Goal: Task Accomplishment & Management: Manage account settings

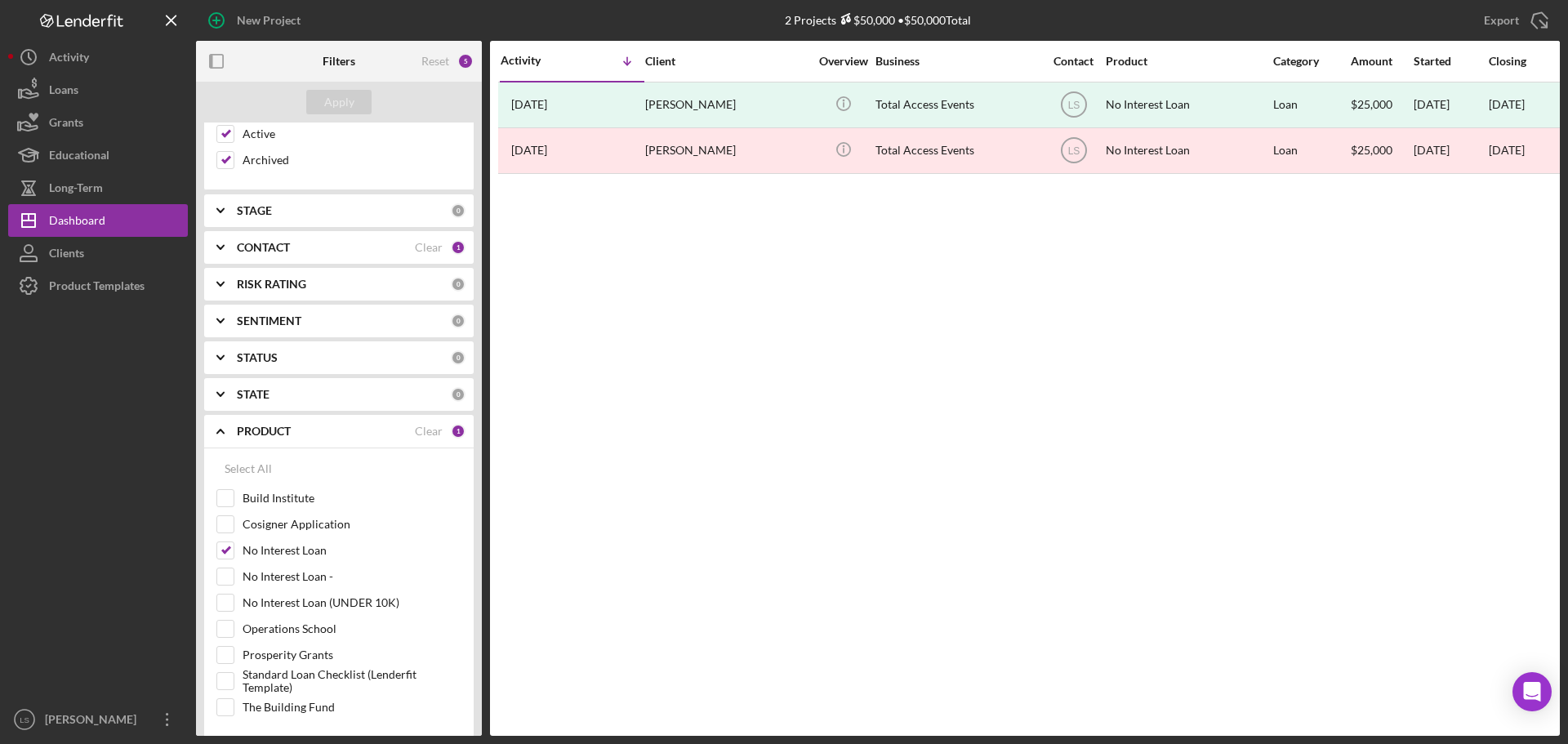
scroll to position [109, 0]
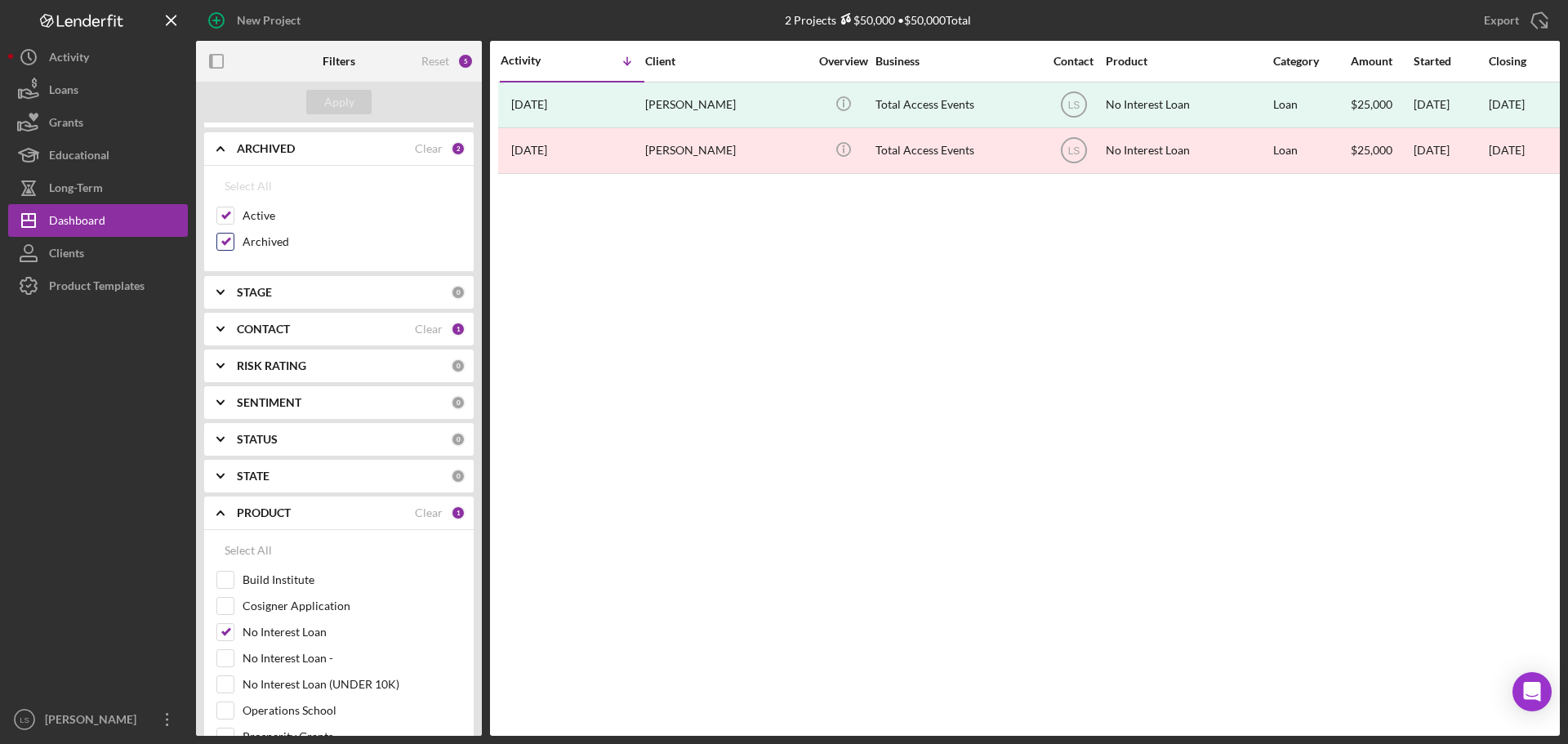
click at [226, 234] on input "Archived" at bounding box center [225, 242] width 16 height 16
checkbox input "false"
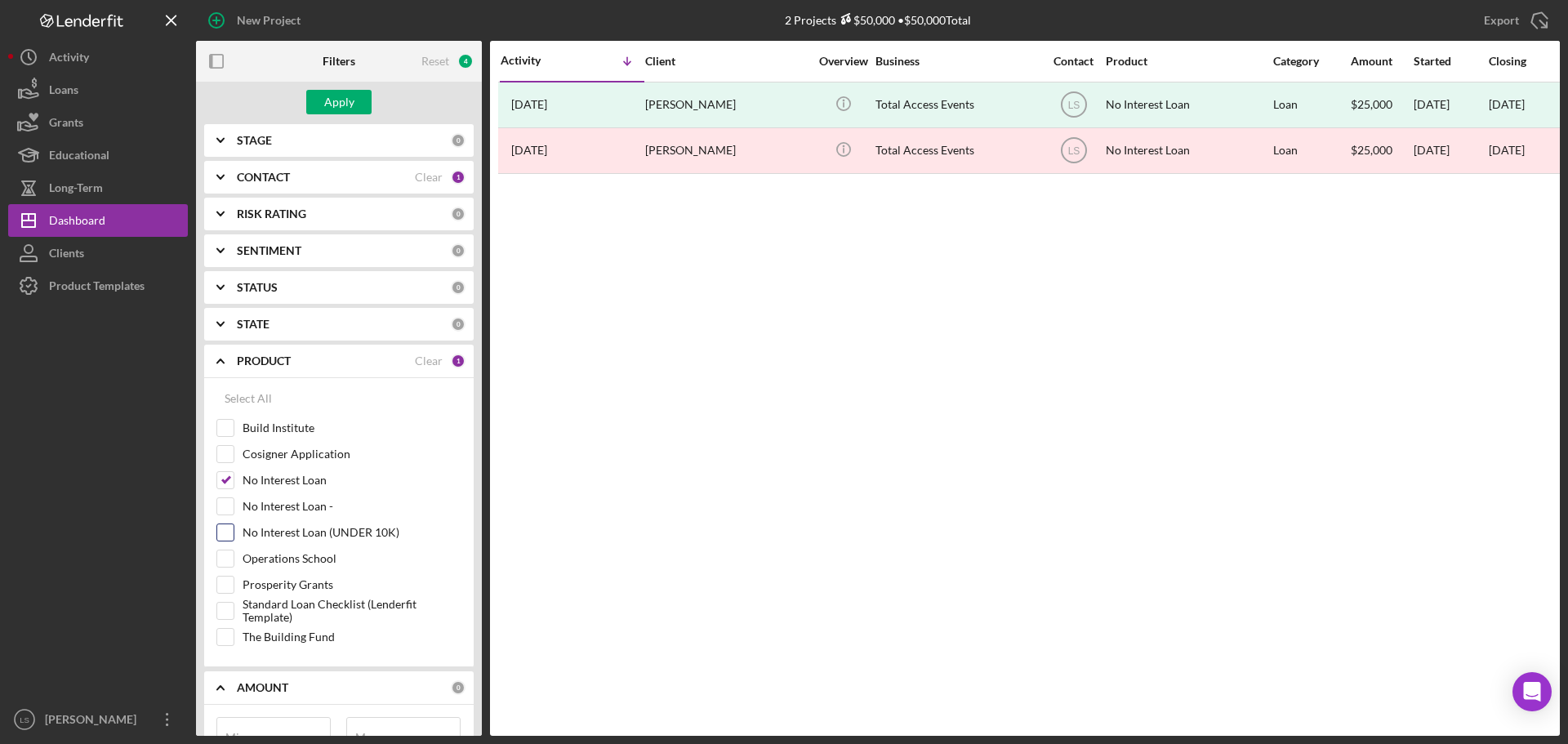
scroll to position [272, 0]
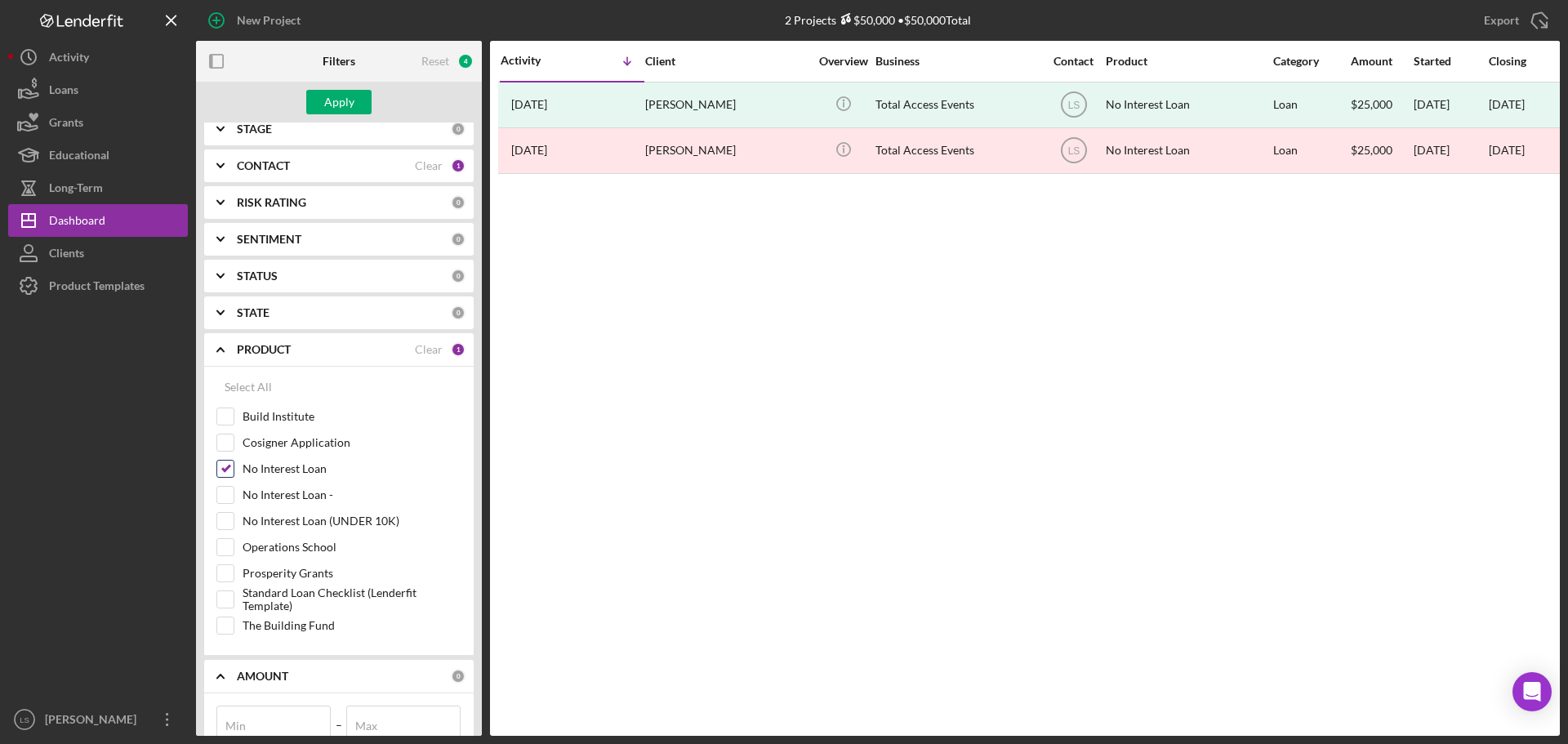
click at [229, 320] on input "No Interest Loan" at bounding box center [225, 469] width 16 height 16
checkbox input "false"
click at [226, 320] on input "The Building Fund" at bounding box center [225, 626] width 16 height 16
checkbox input "true"
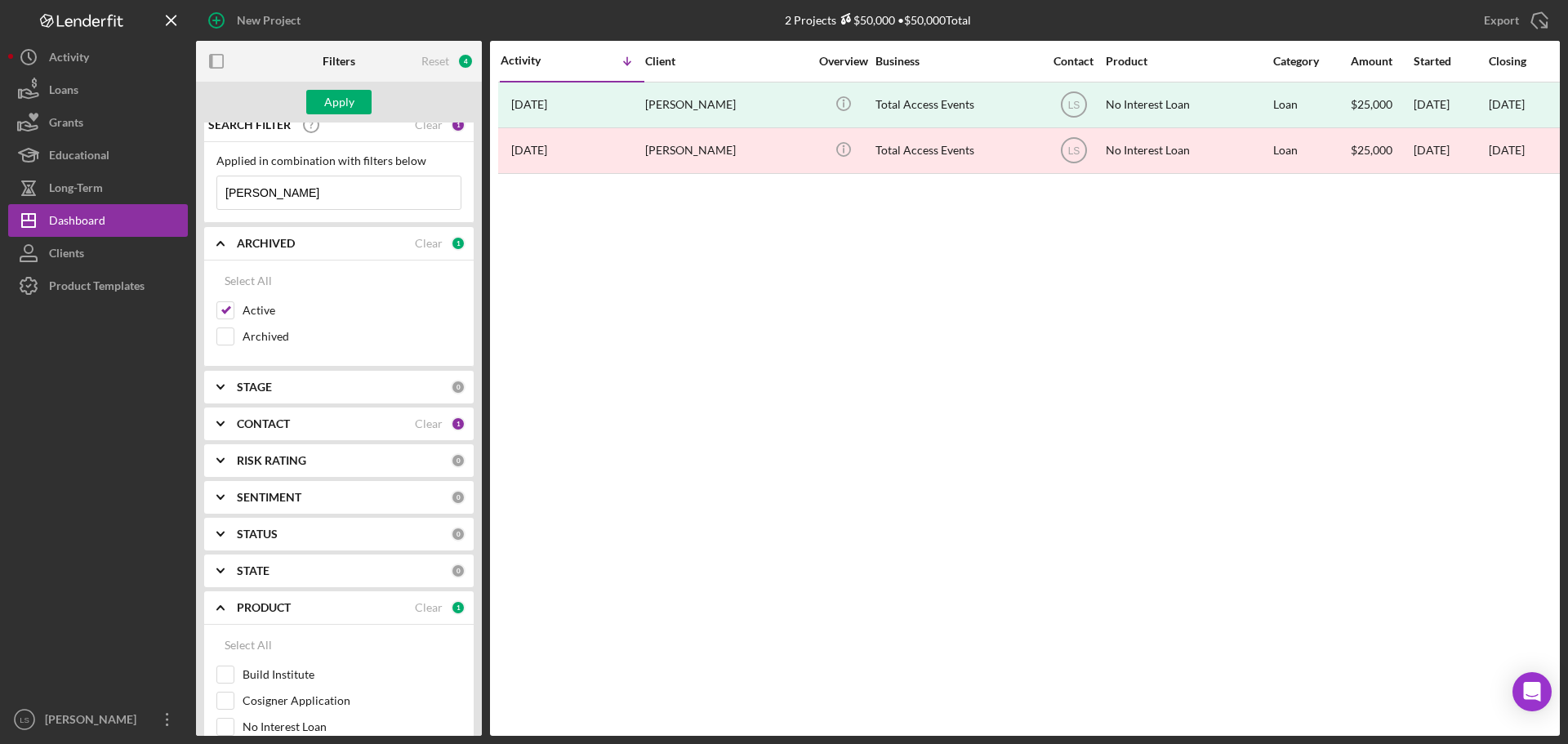
scroll to position [0, 0]
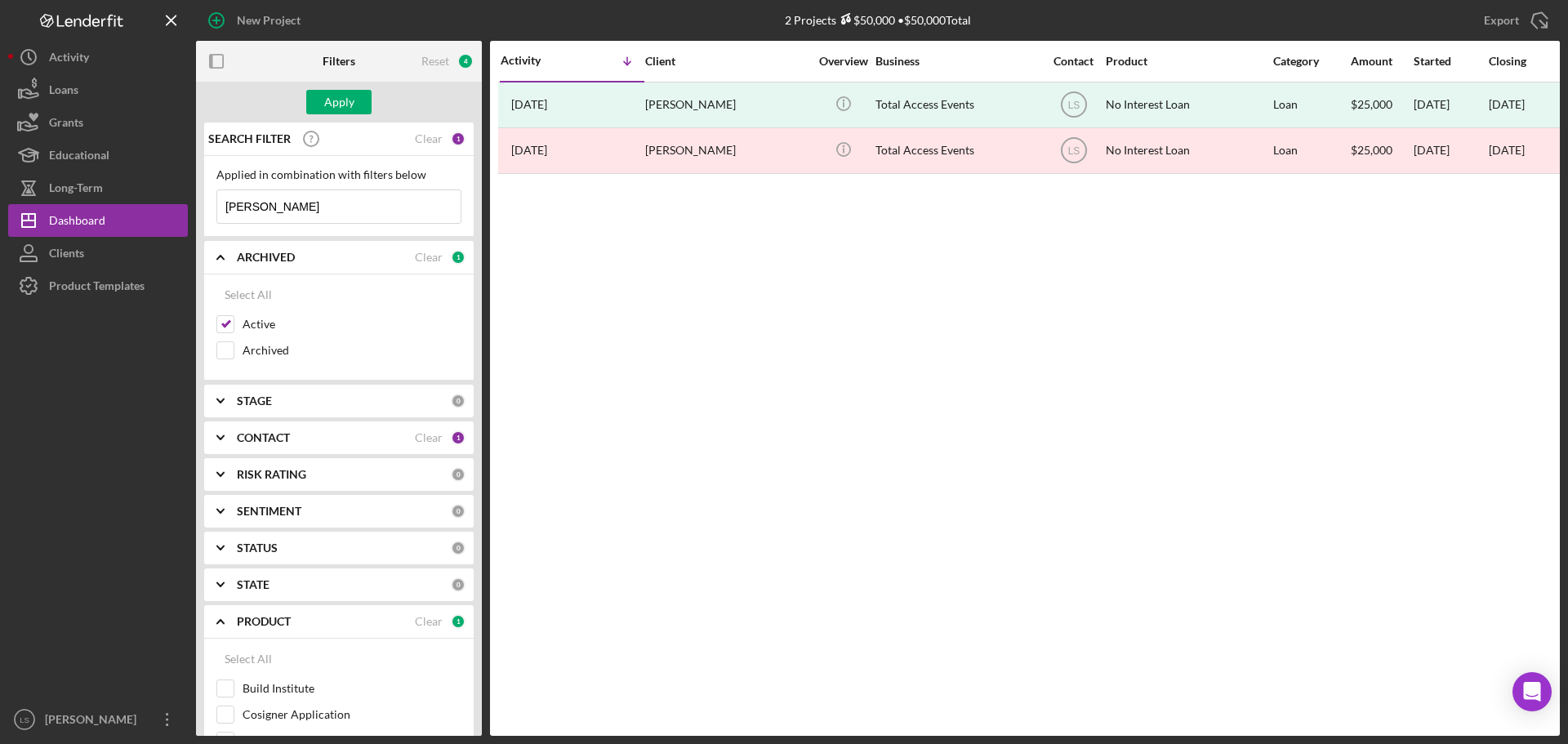
drag, startPoint x: 291, startPoint y: 204, endPoint x: 213, endPoint y: 203, distance: 78.0
click at [213, 203] on div "Applied in combination with filters below [PERSON_NAME] Icon/Menu Close" at bounding box center [339, 196] width 269 height 81
click at [333, 106] on div "Apply" at bounding box center [339, 102] width 30 height 25
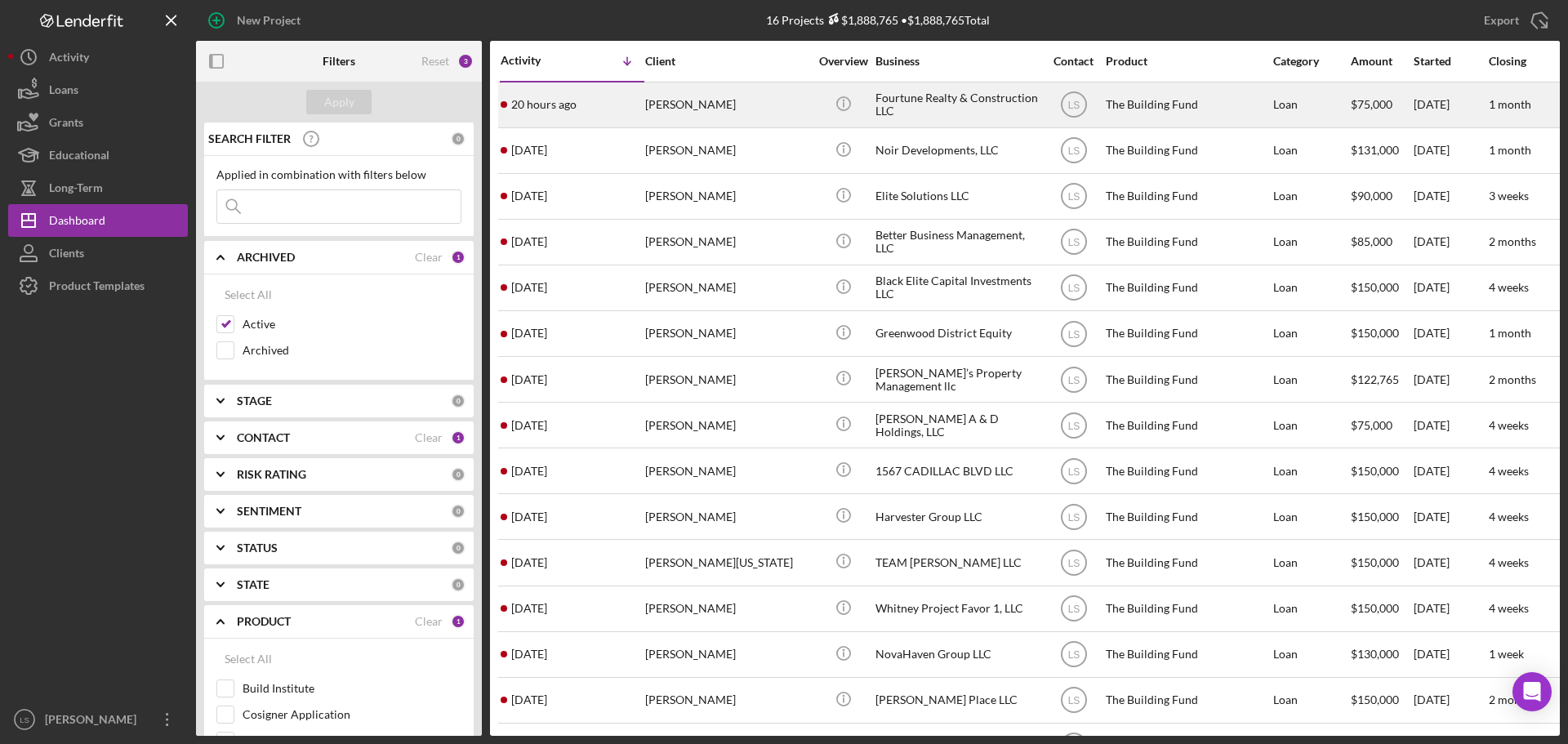
click at [744, 104] on div "[PERSON_NAME]" at bounding box center [727, 104] width 163 height 43
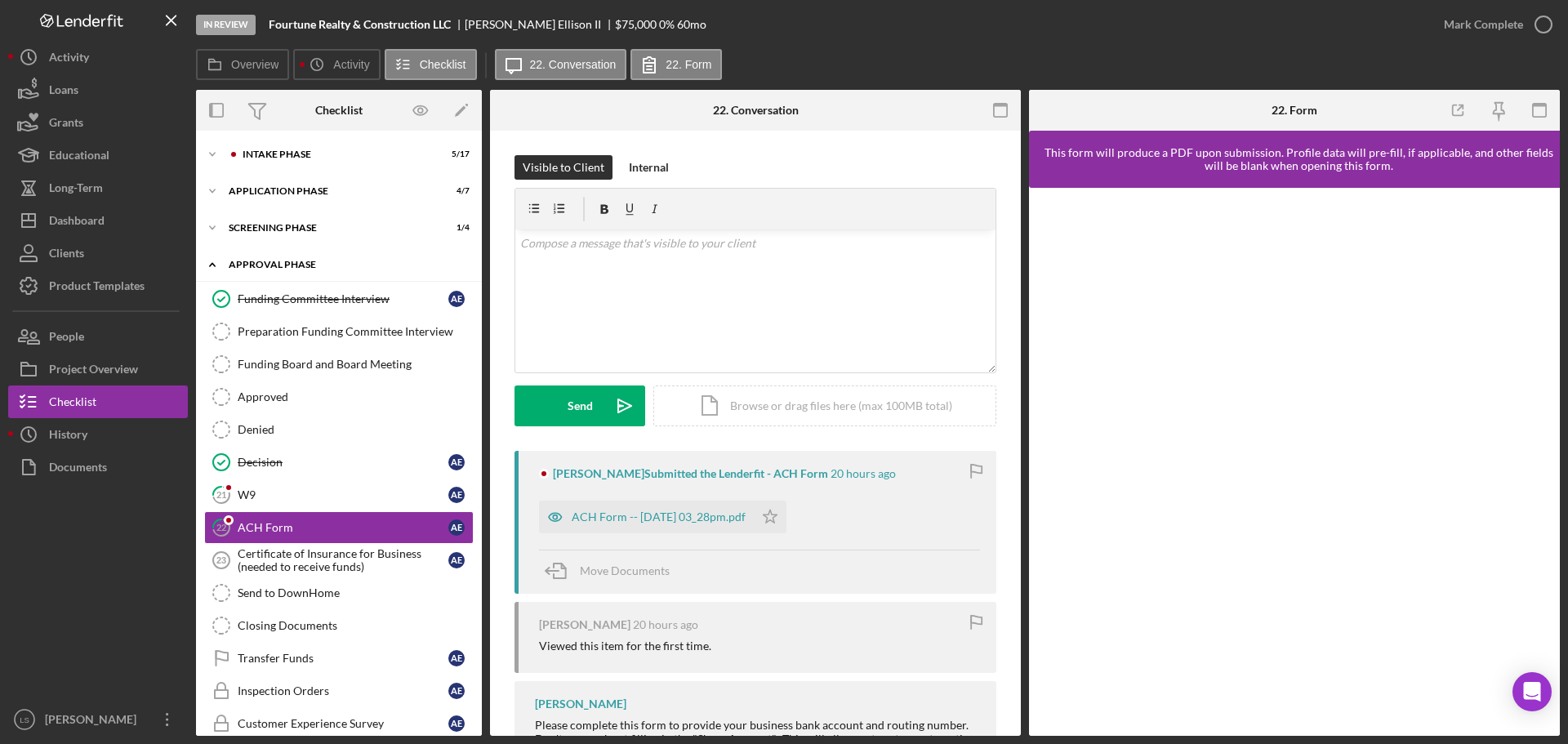
scroll to position [94, 0]
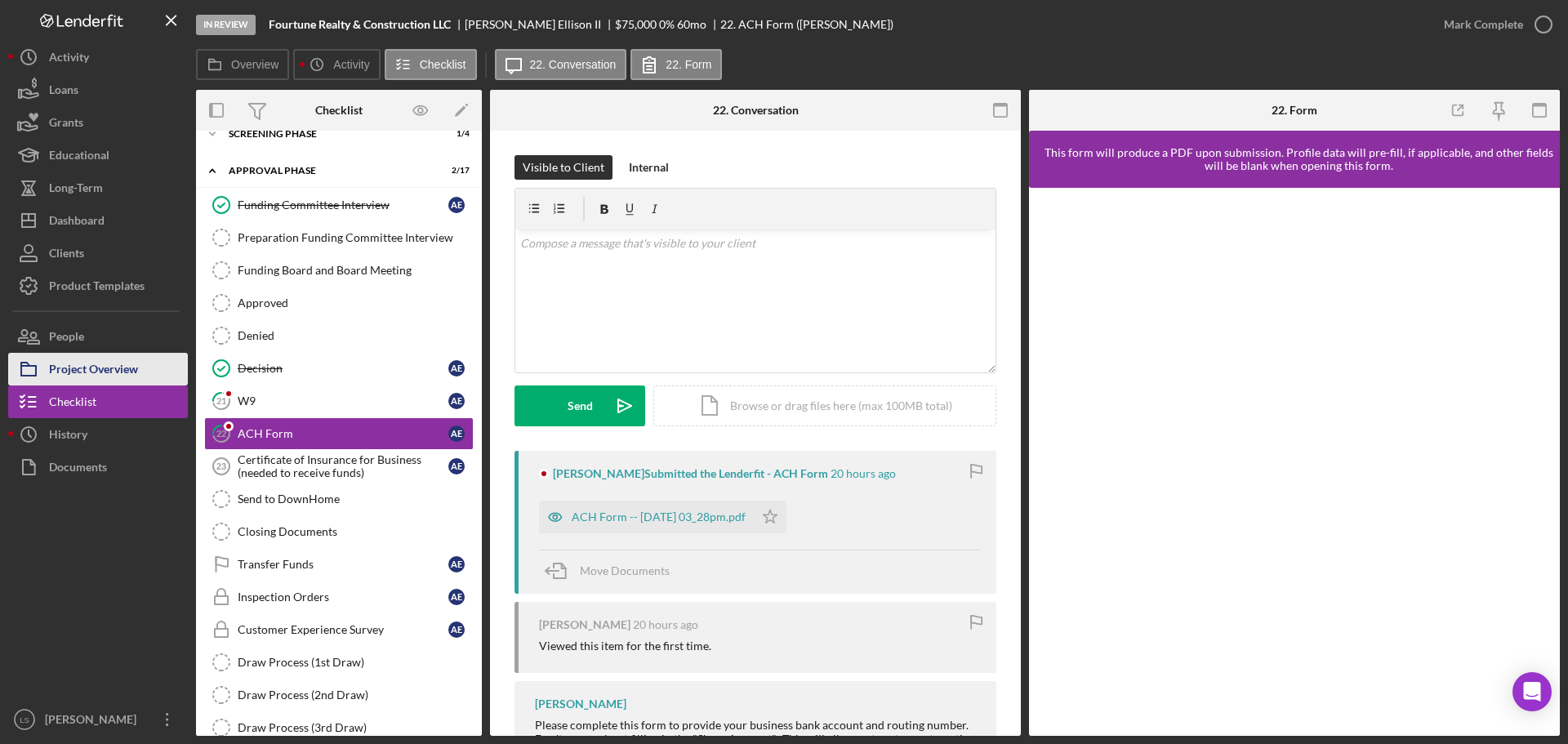
click at [73, 320] on div "Project Overview" at bounding box center [93, 371] width 89 height 37
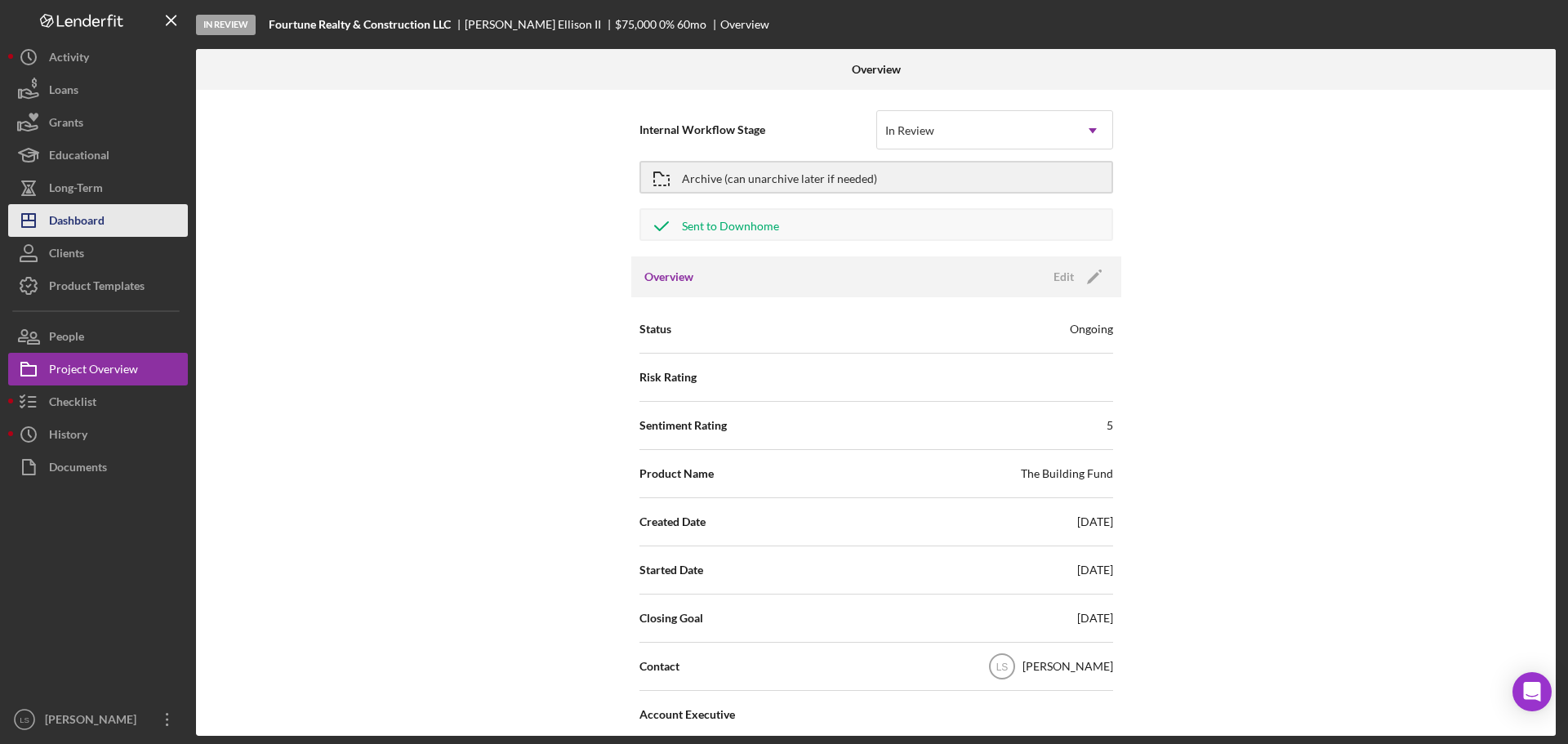
click at [109, 222] on button "Icon/Dashboard Dashboard" at bounding box center [98, 221] width 179 height 33
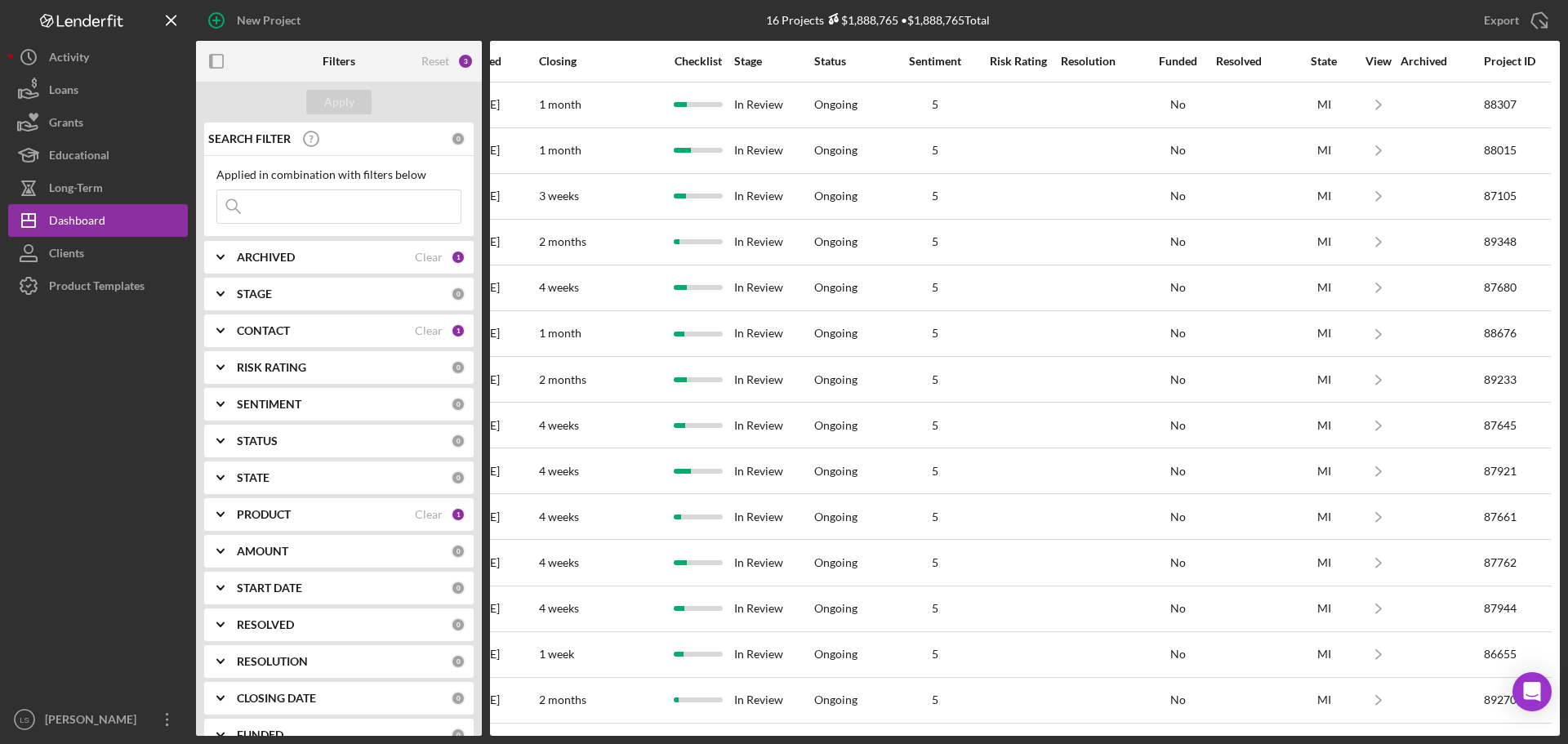
scroll to position [0, 962]
drag, startPoint x: 1392, startPoint y: 737, endPoint x: 1367, endPoint y: 734, distance: 25.2
click at [778, 320] on div "New Project 16 Projects $1,888,765 • $1,888,765 Total Export Icon/Export Filter…" at bounding box center [784, 372] width 1568 height 744
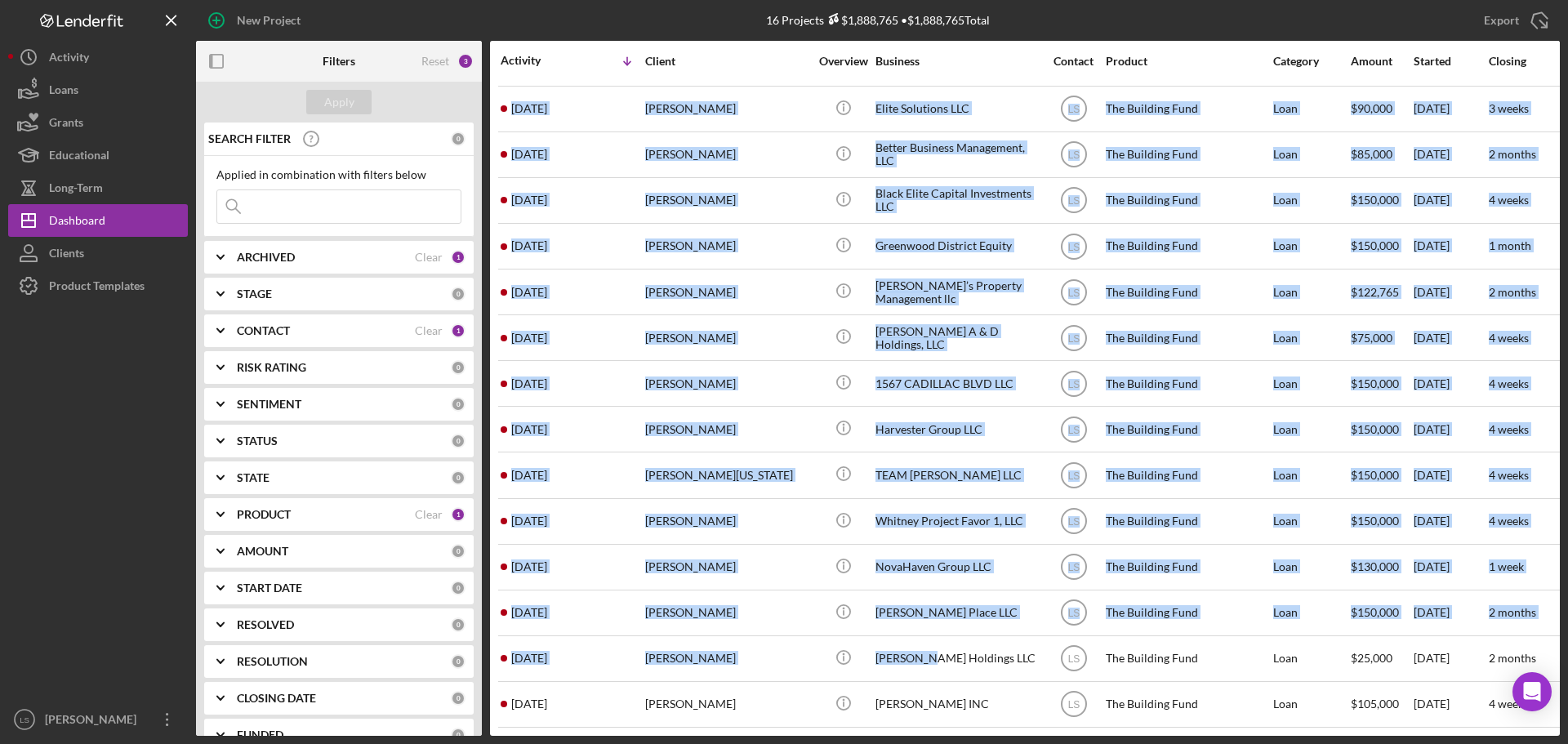
scroll to position [100, 0]
drag, startPoint x: 934, startPoint y: 723, endPoint x: 951, endPoint y: 722, distance: 17.0
click at [778, 320] on div "Activity Icon/Table Sort Arrow Client Overview Business Contact Product Categor…" at bounding box center [1024, 388] width 1070 height 695
click at [752, 57] on div "Client" at bounding box center [727, 61] width 163 height 13
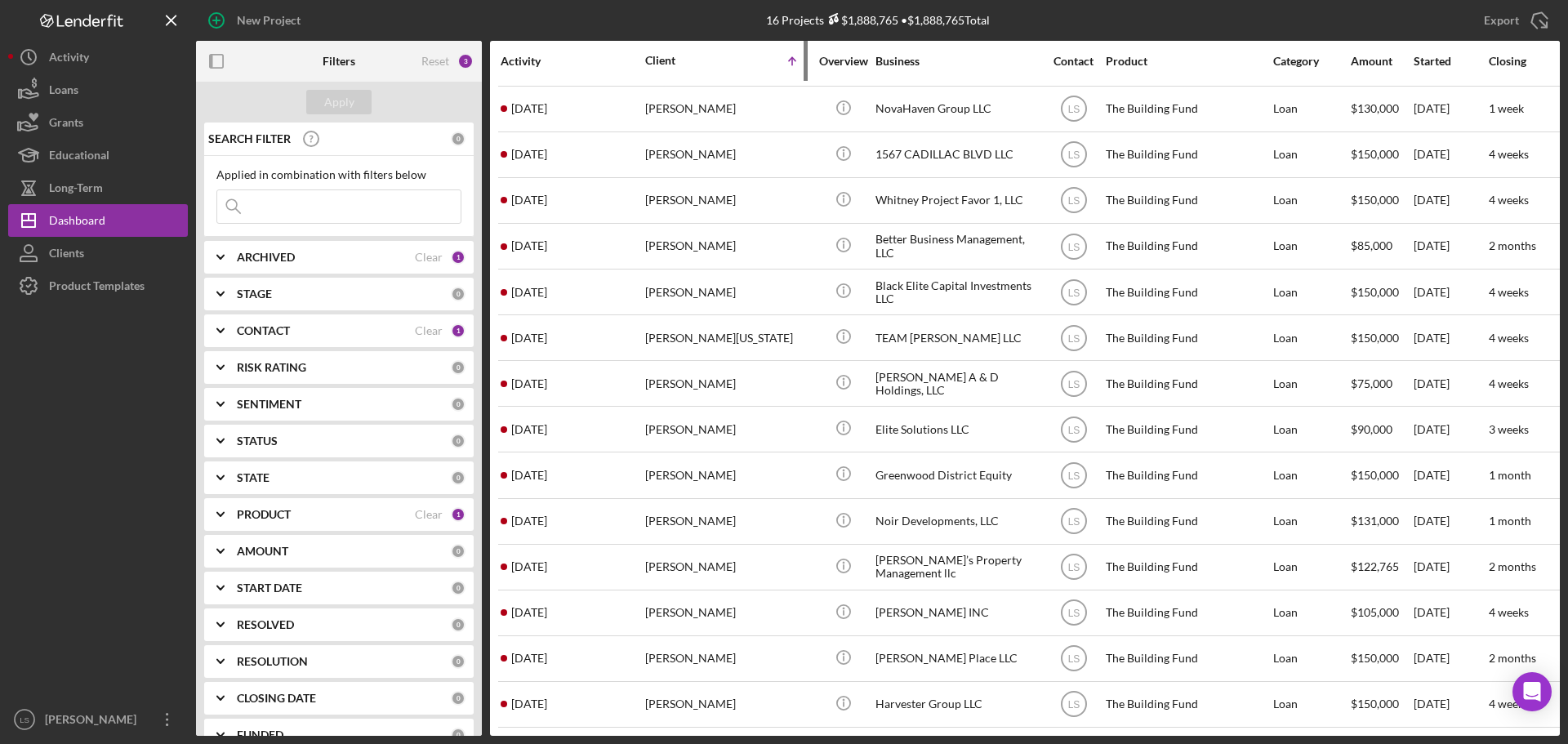
click at [697, 61] on div "Client" at bounding box center [686, 60] width 81 height 13
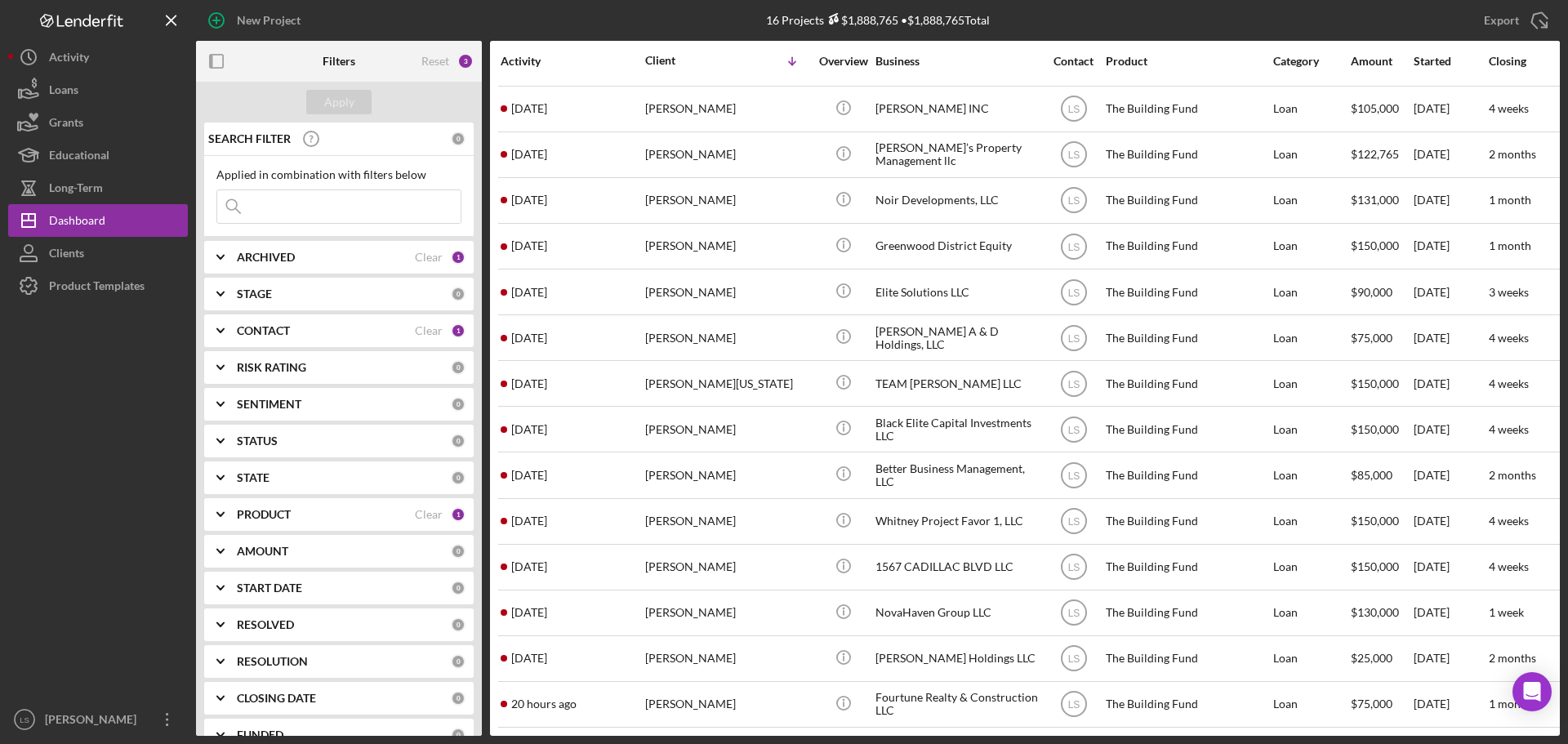
scroll to position [0, 0]
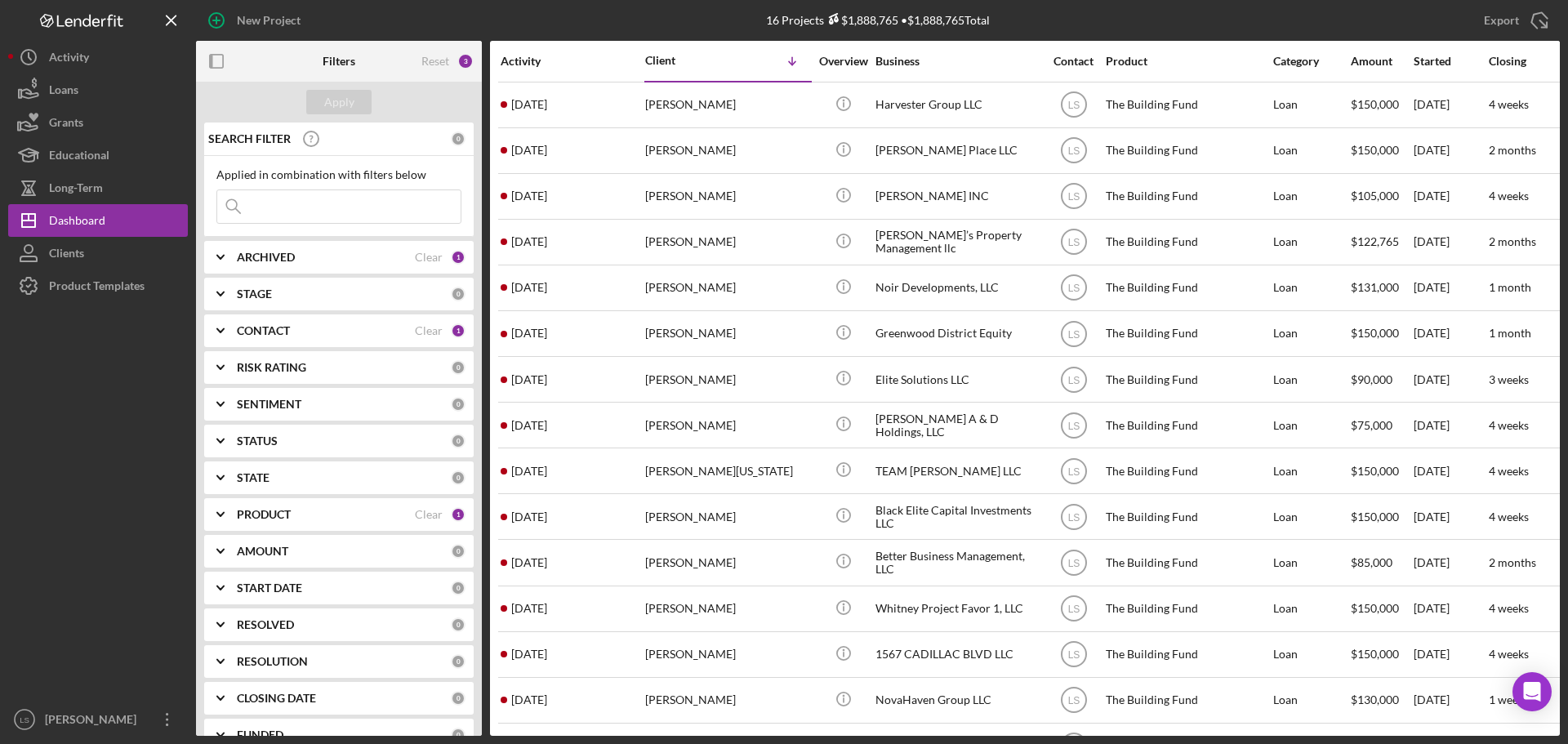
click at [529, 70] on div "Activity" at bounding box center [572, 61] width 143 height 39
click at [533, 61] on div "Activity" at bounding box center [572, 61] width 143 height 13
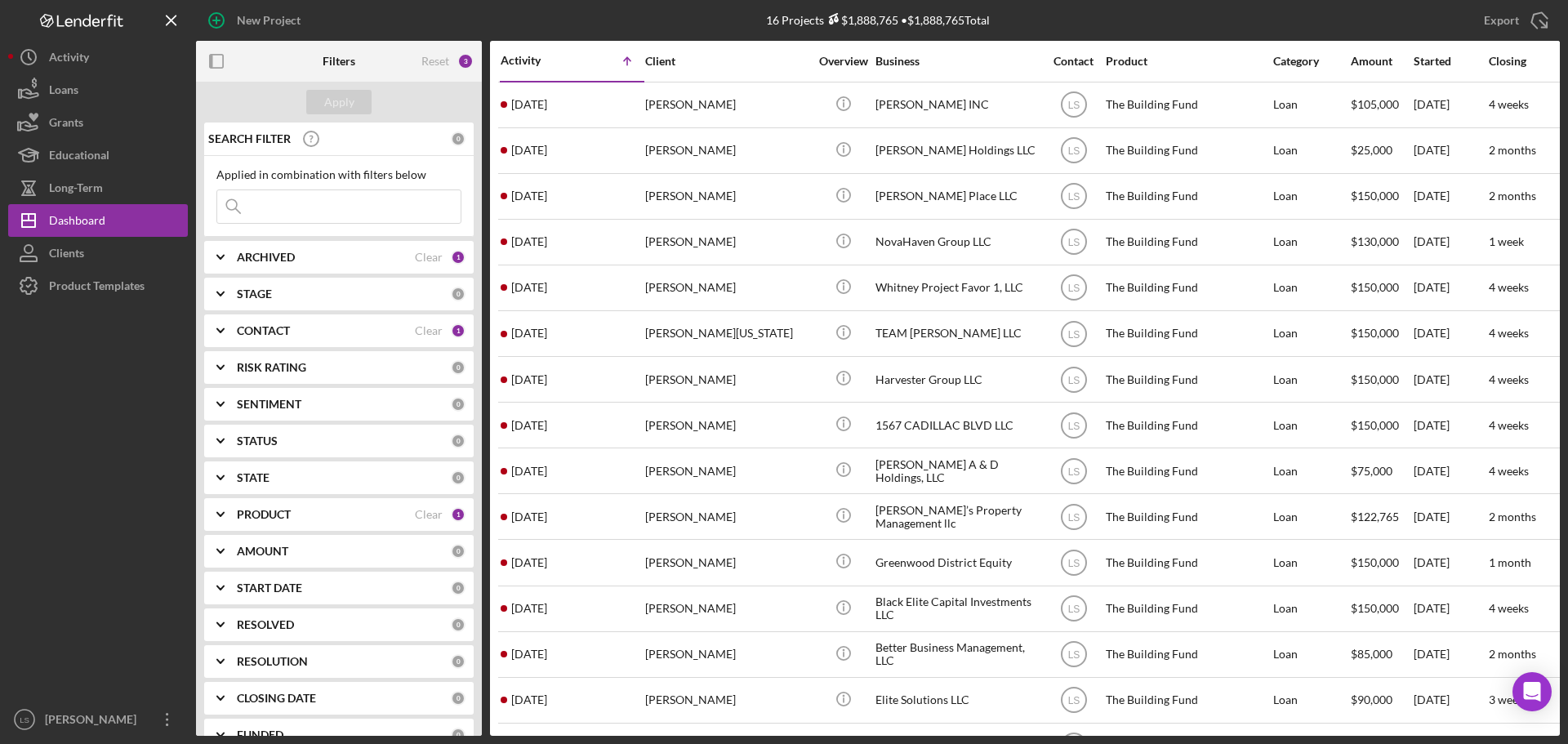
click at [539, 59] on div "Activity" at bounding box center [536, 60] width 72 height 13
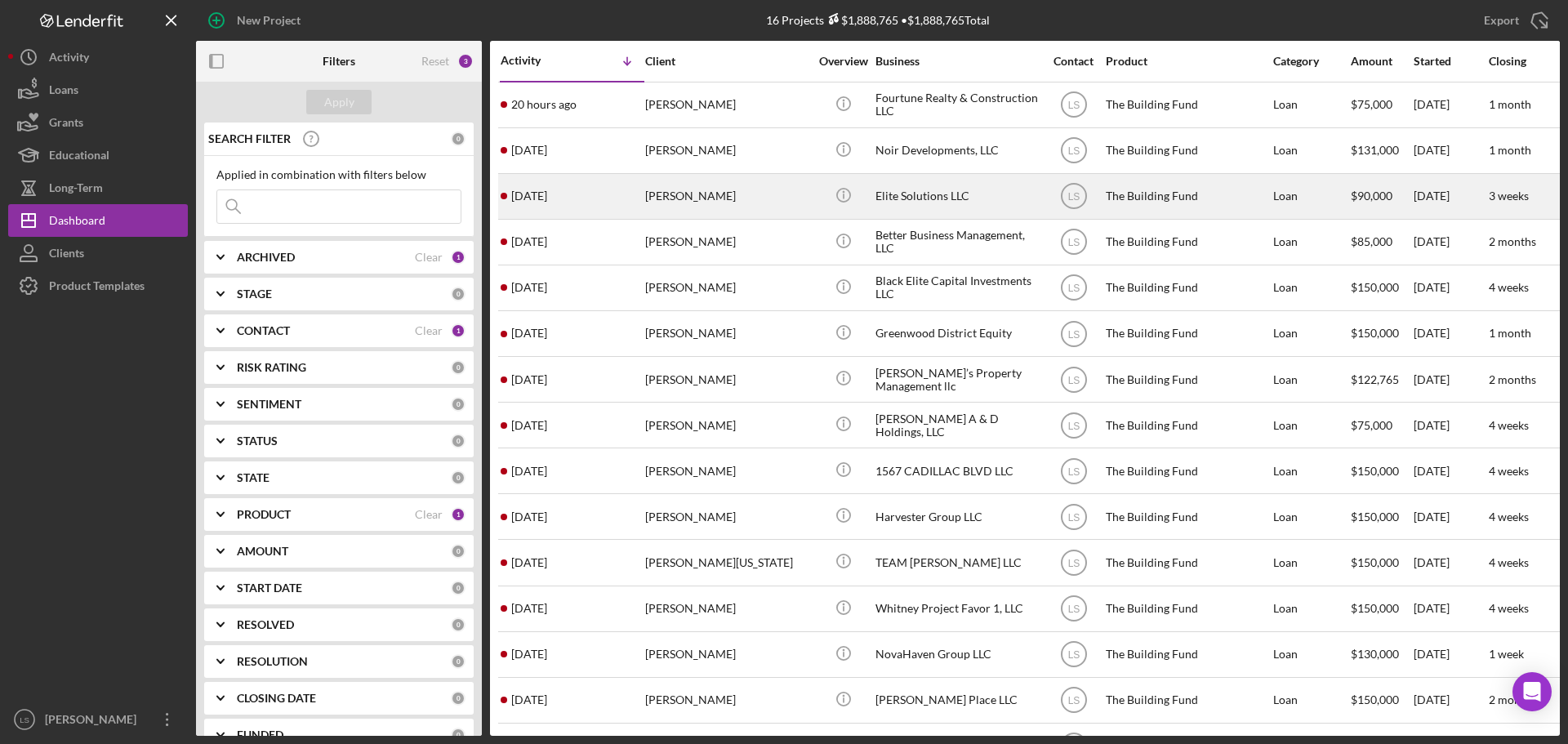
click at [679, 188] on div "[PERSON_NAME]" at bounding box center [727, 196] width 163 height 43
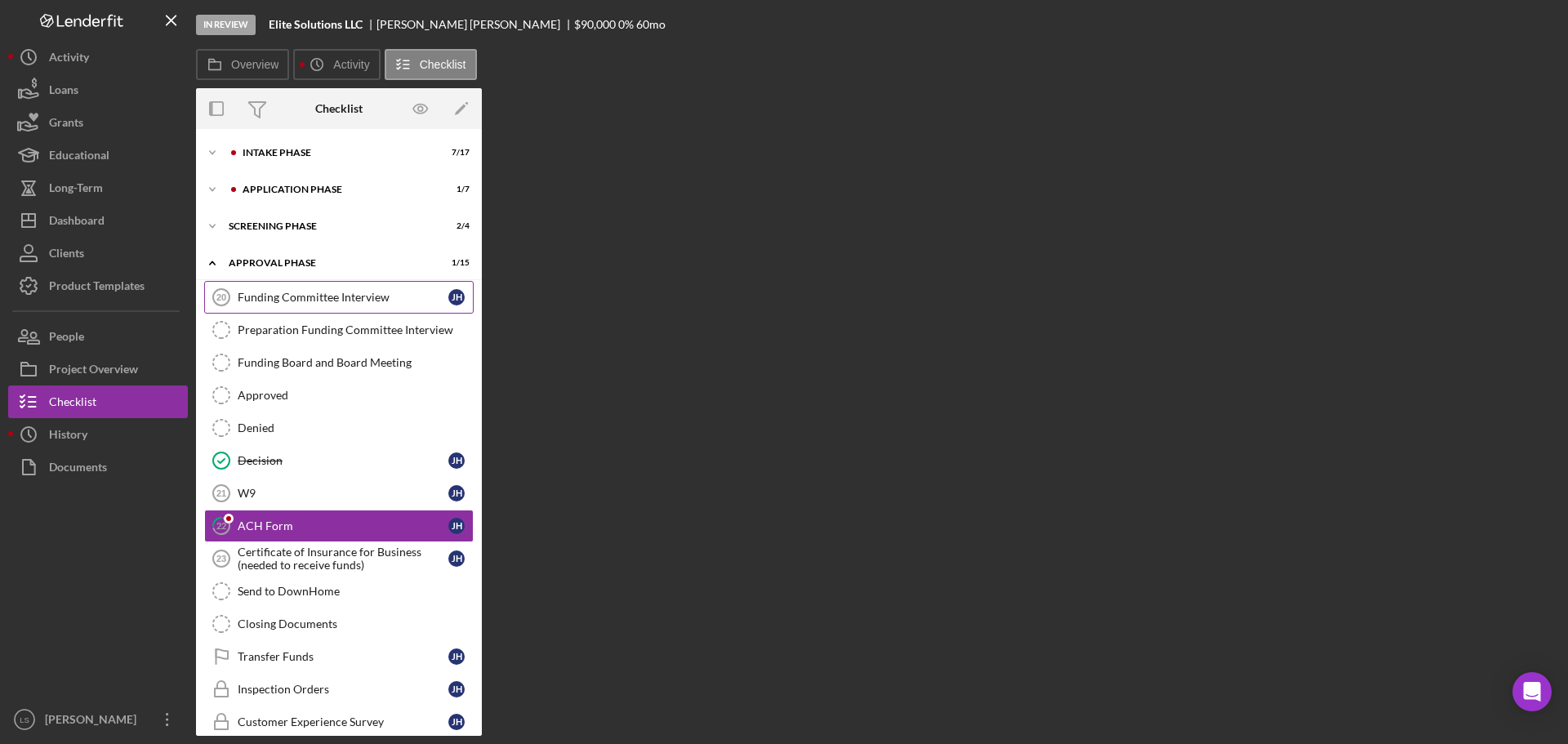
scroll to position [51, 0]
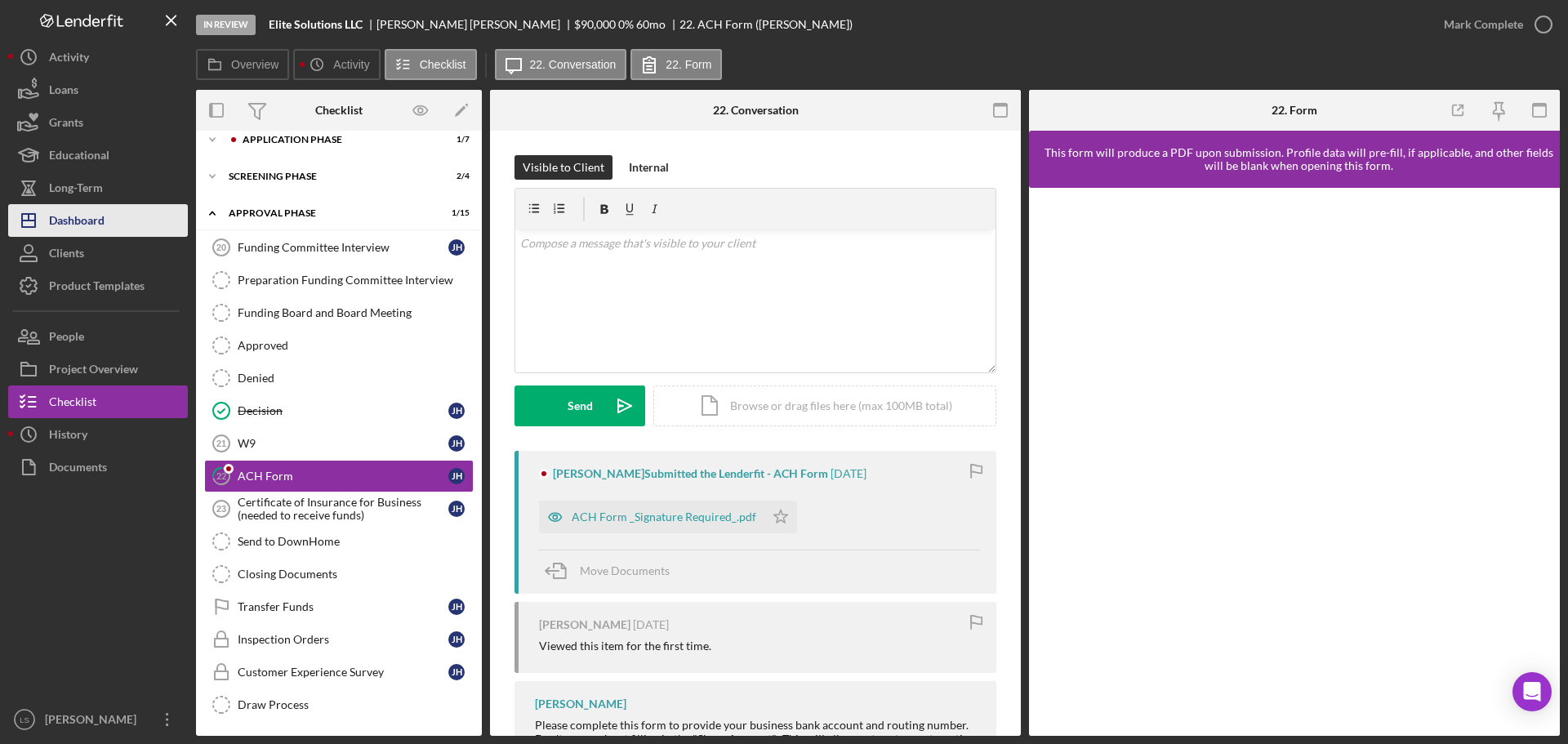
click at [59, 228] on div "Dashboard" at bounding box center [77, 222] width 56 height 37
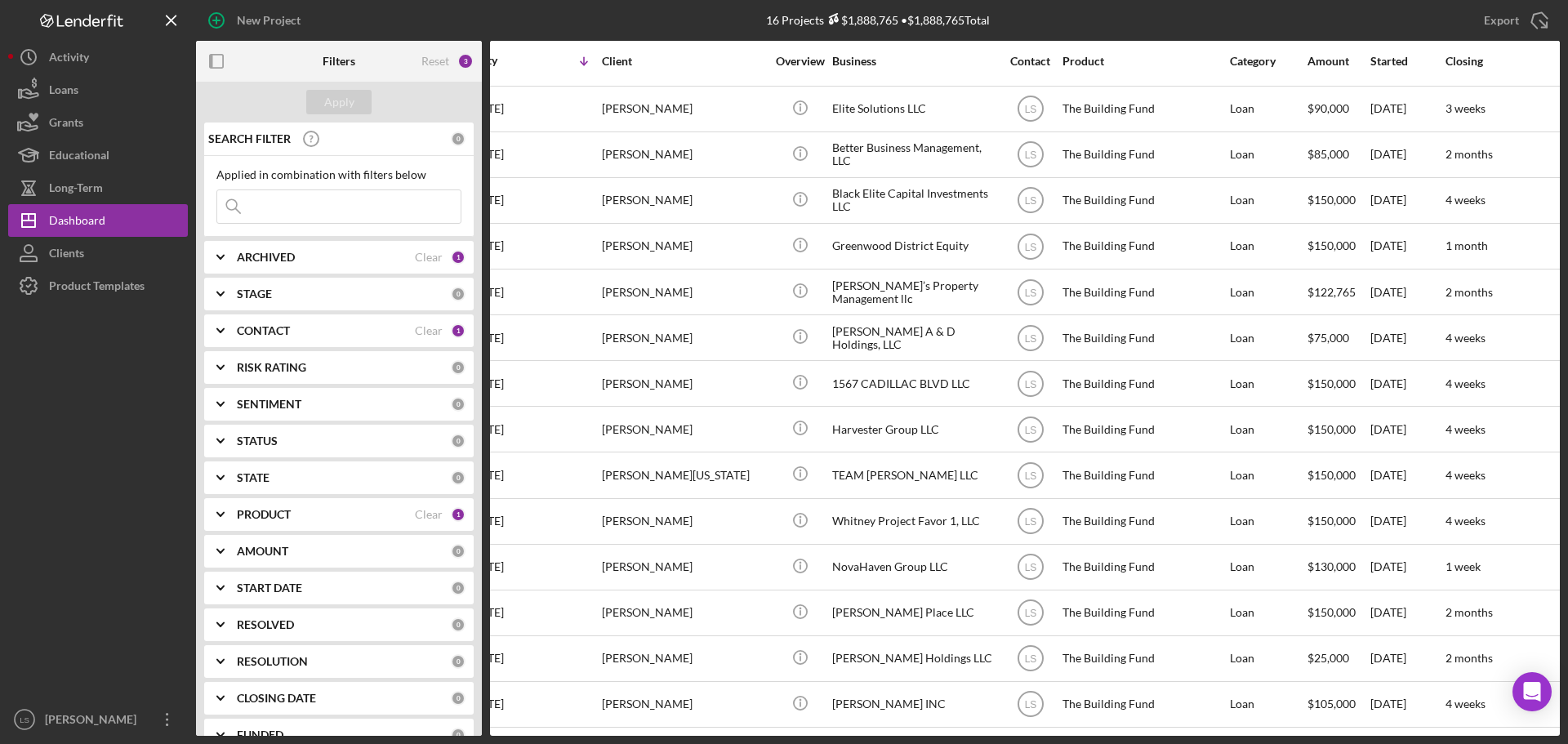
scroll to position [100, 0]
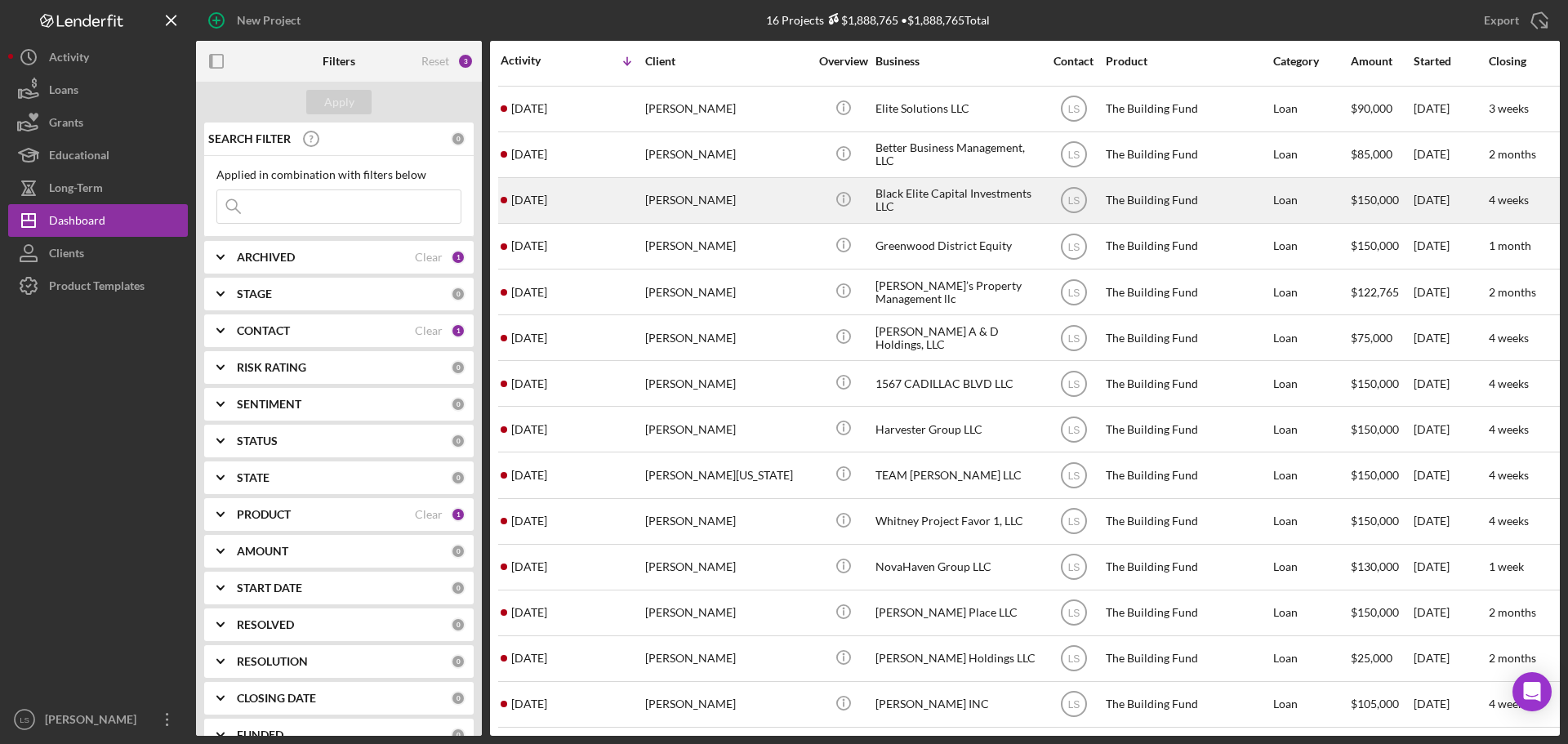
click at [713, 179] on div "[PERSON_NAME]" at bounding box center [727, 199] width 163 height 43
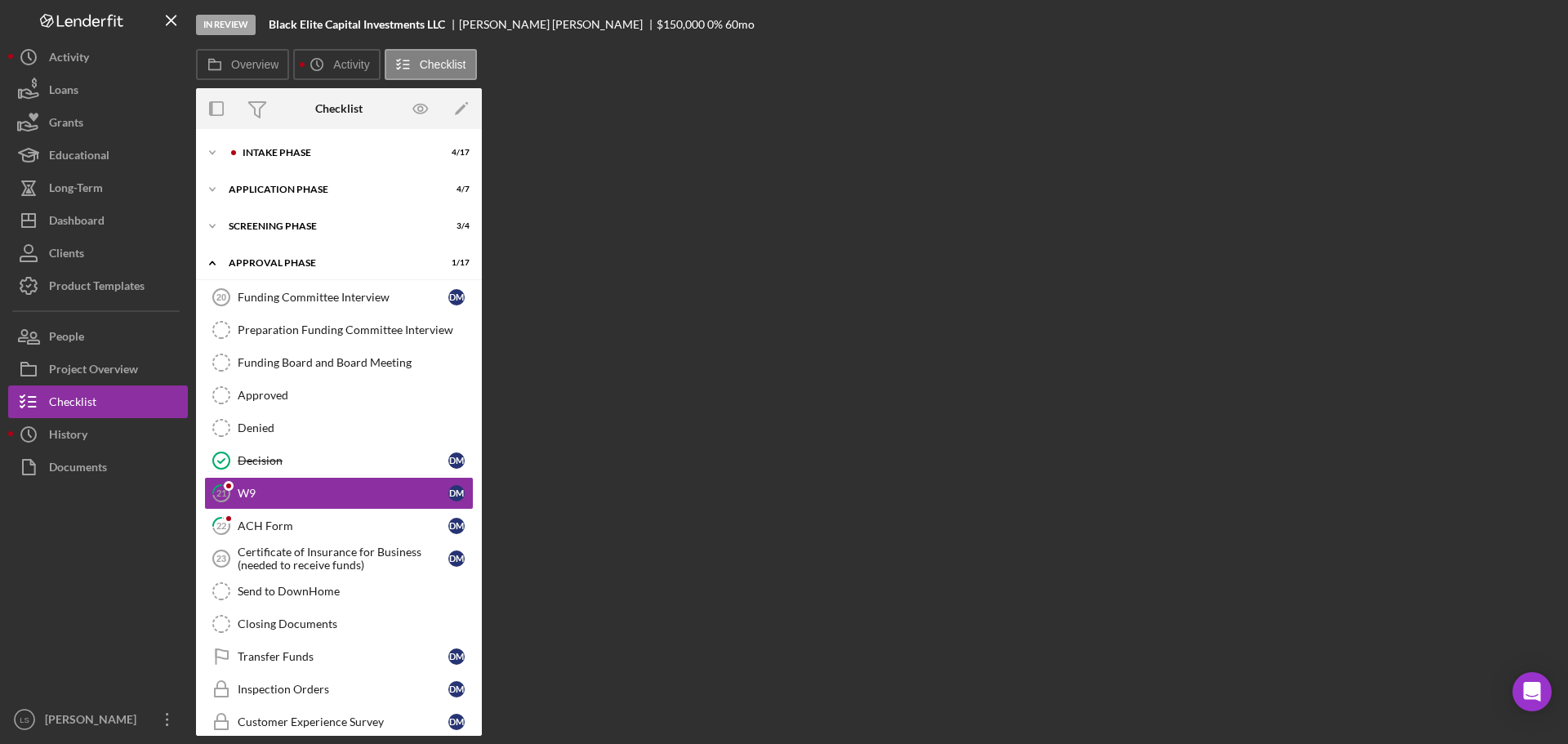
scroll to position [61, 0]
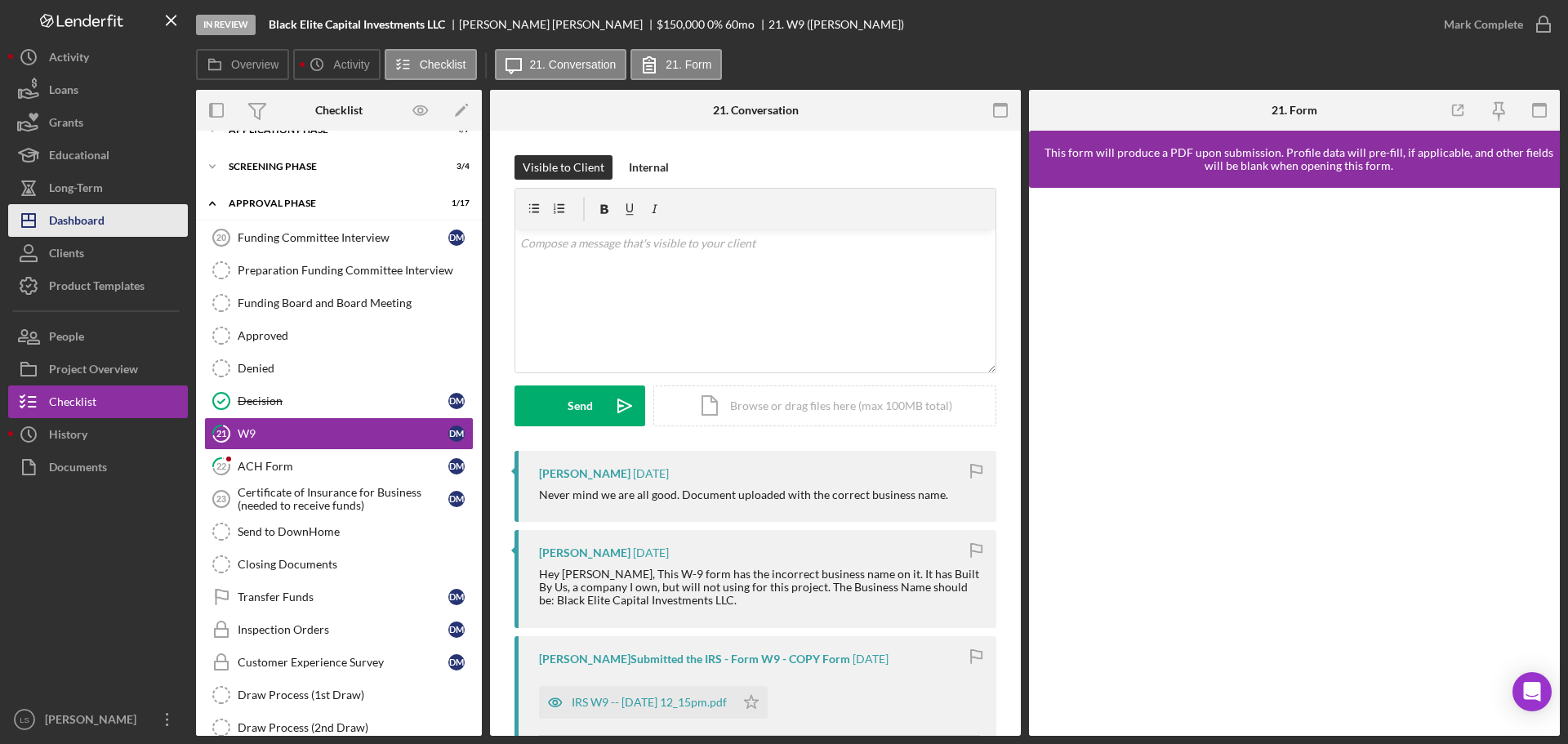
click at [83, 234] on div "Dashboard" at bounding box center [77, 222] width 56 height 37
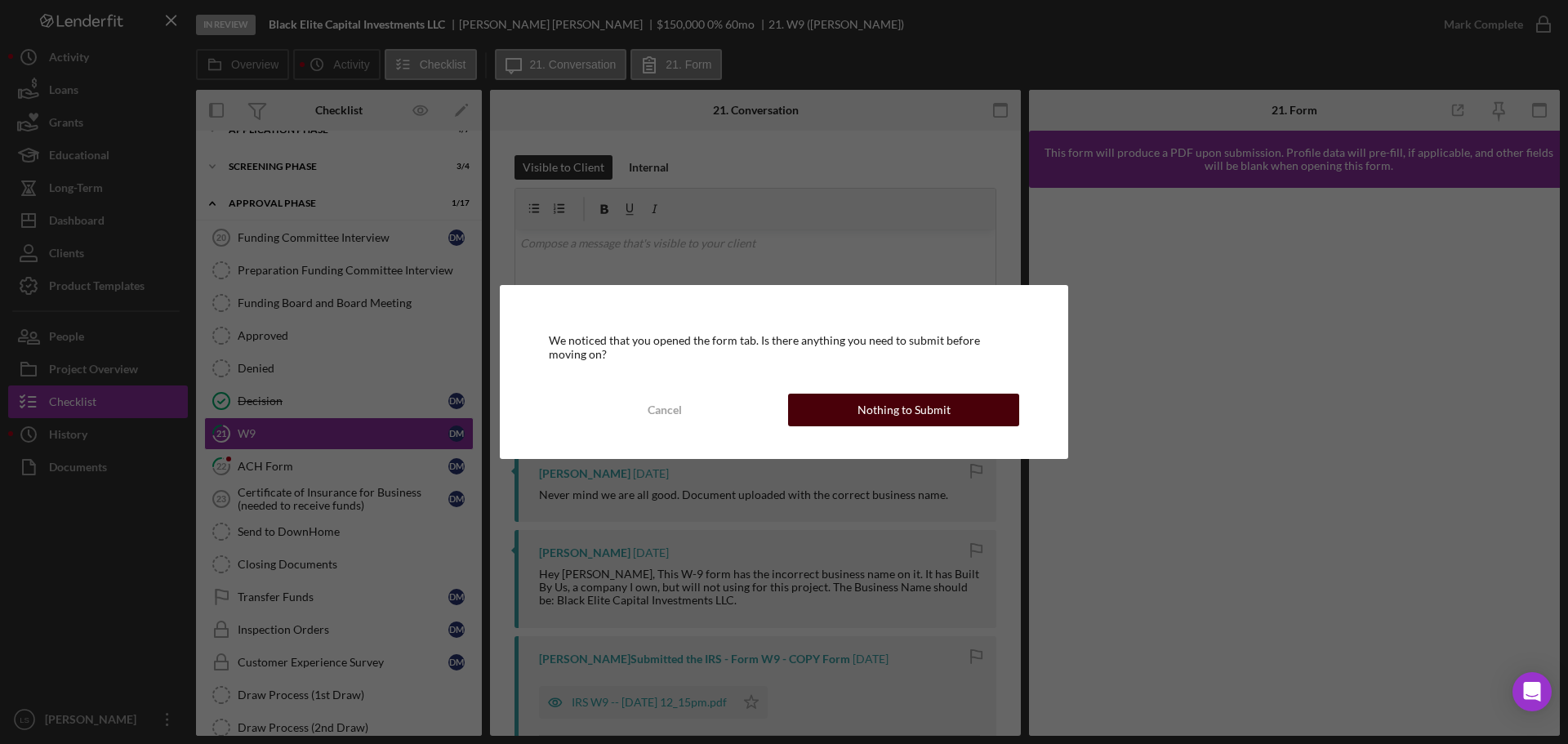
click at [778, 320] on div "Nothing to Submit" at bounding box center [904, 410] width 93 height 33
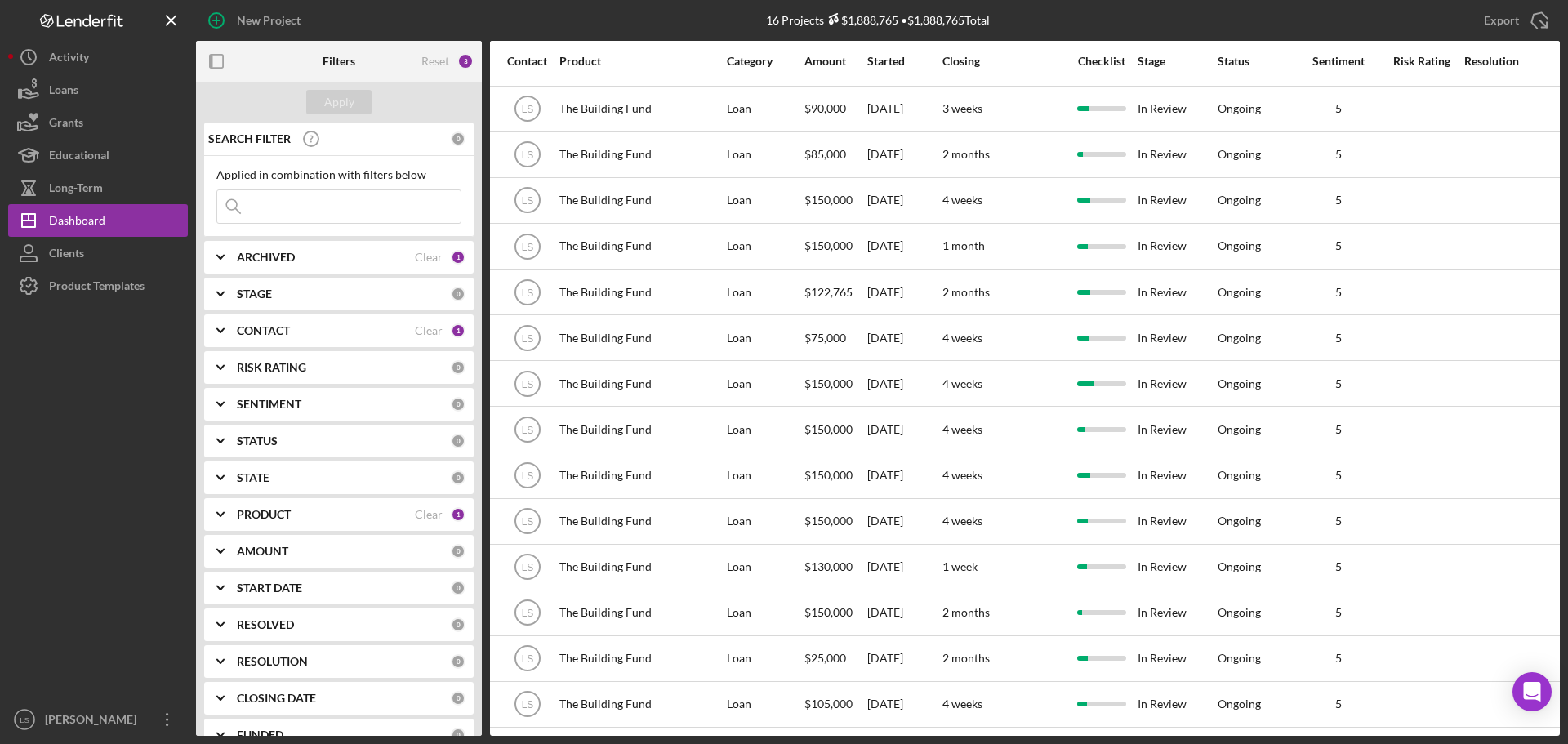
scroll to position [100, 0]
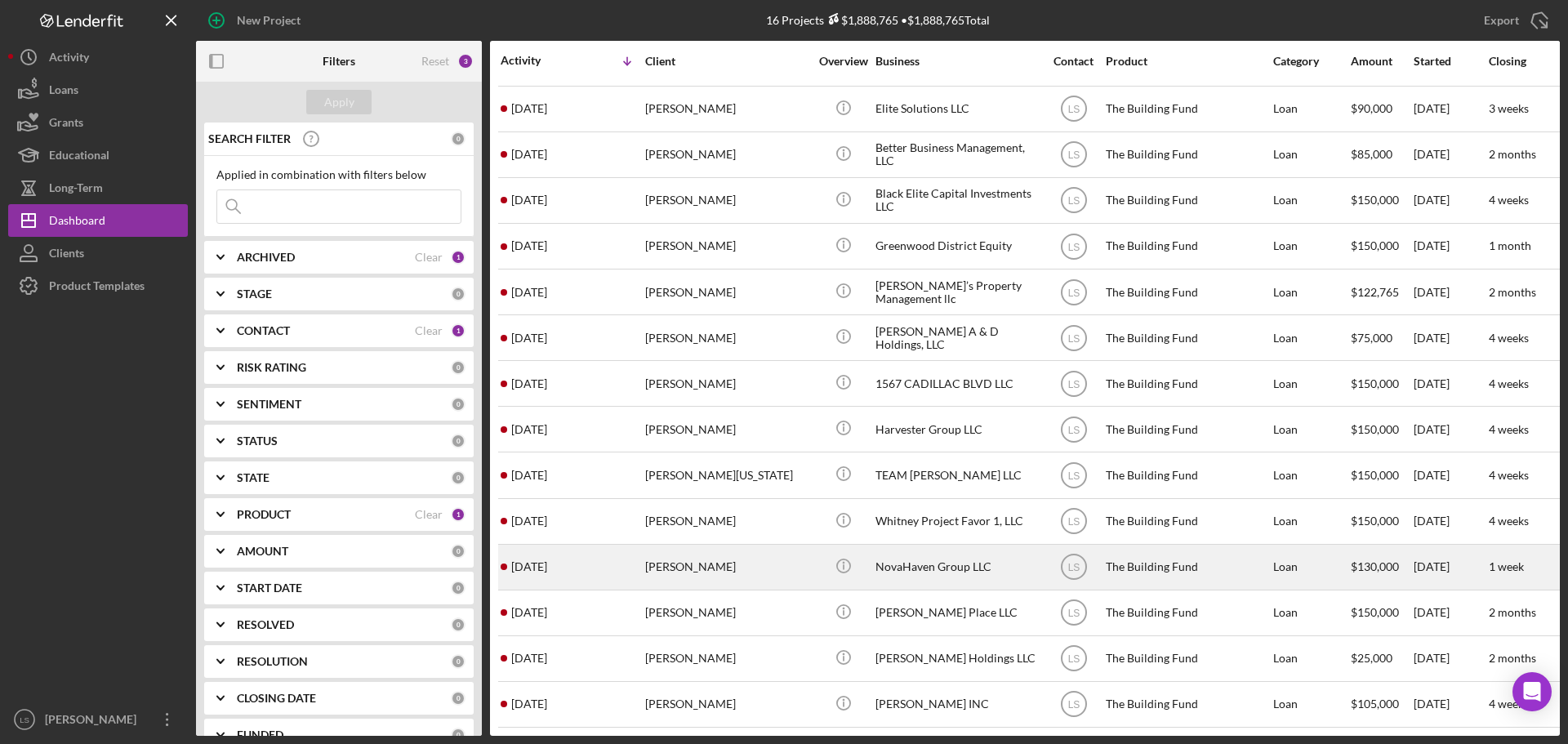
click at [715, 320] on div "[PERSON_NAME]" at bounding box center [727, 566] width 163 height 43
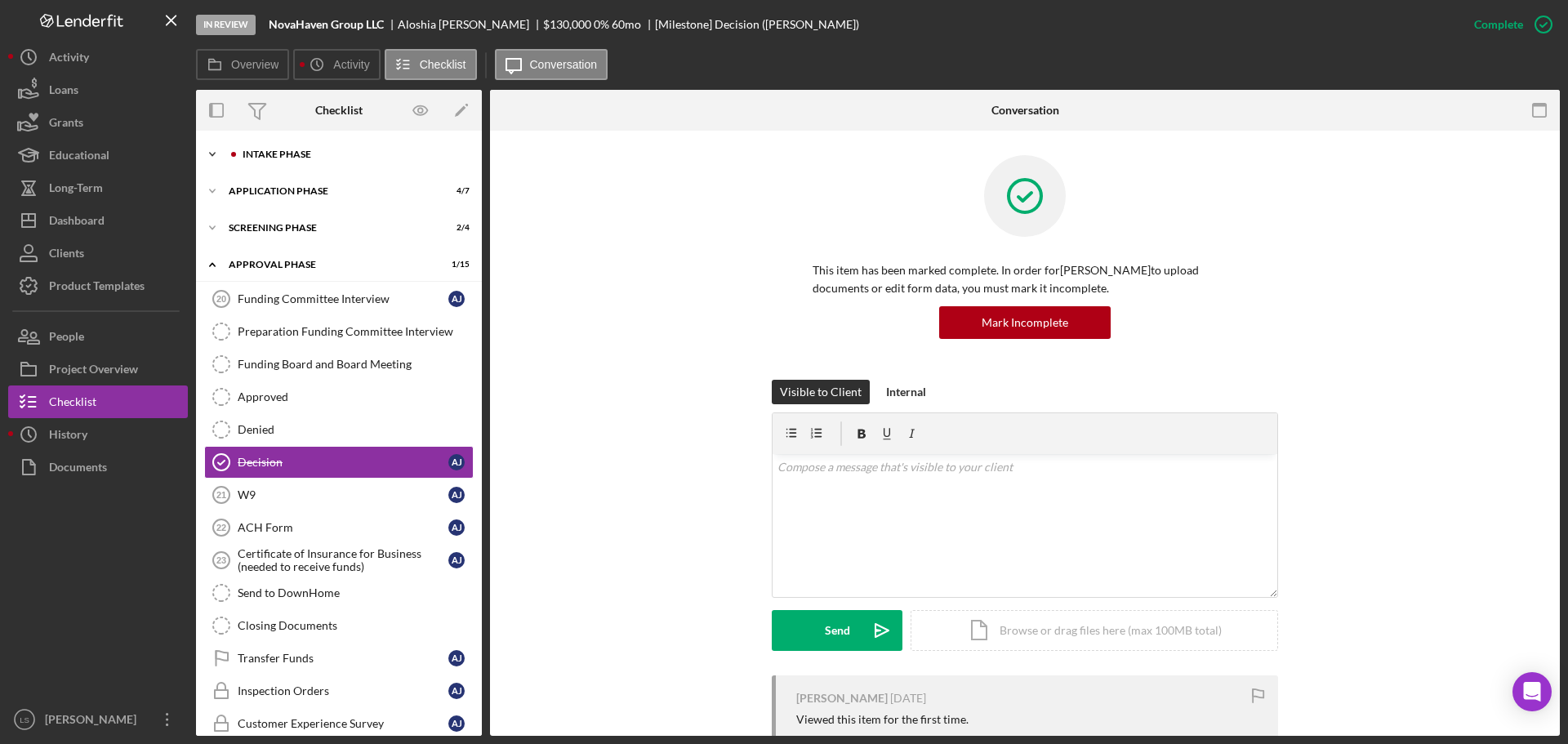
click at [349, 151] on div "Intake Phase" at bounding box center [351, 154] width 219 height 10
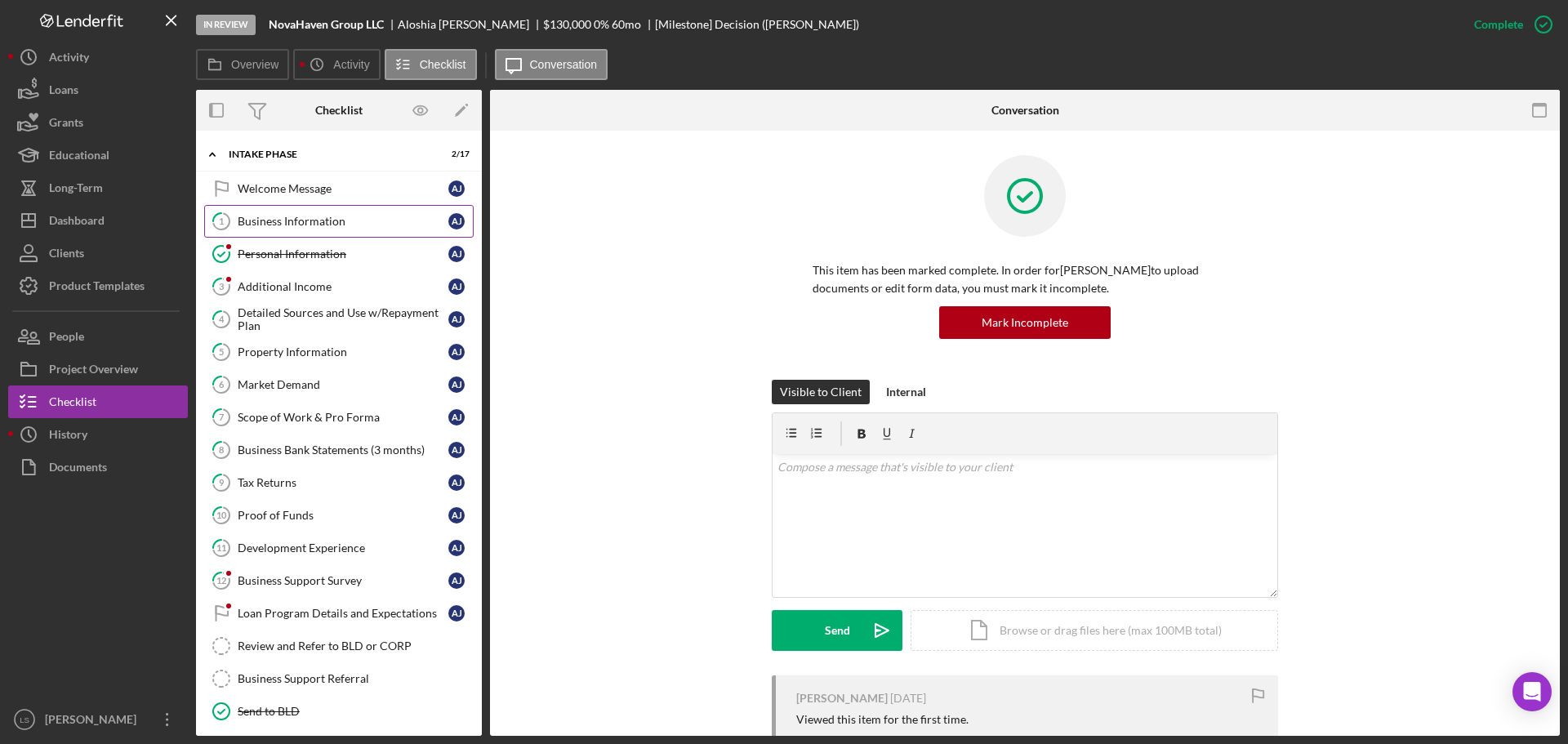
click at [323, 218] on div "Business Information" at bounding box center [343, 221] width 211 height 13
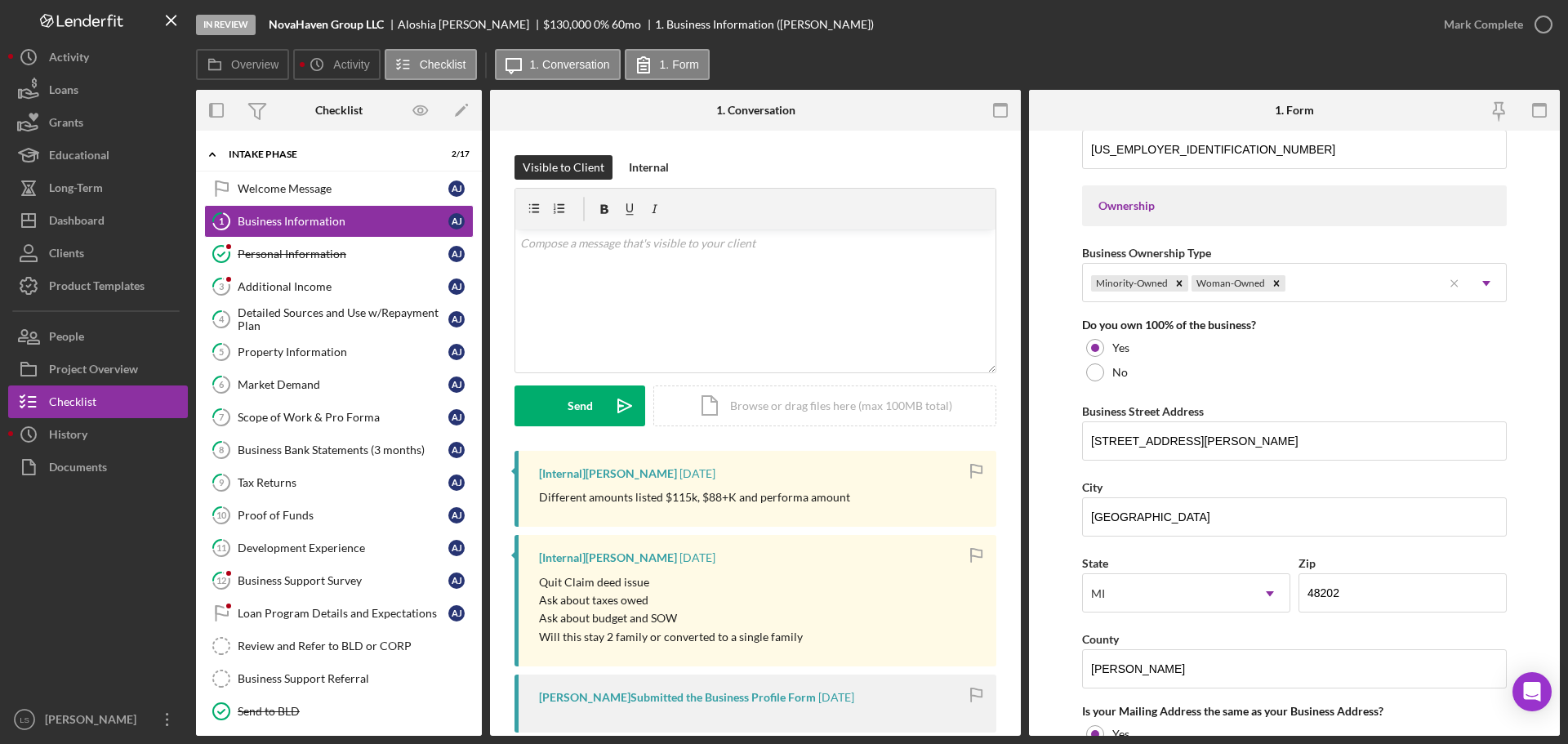
scroll to position [735, 0]
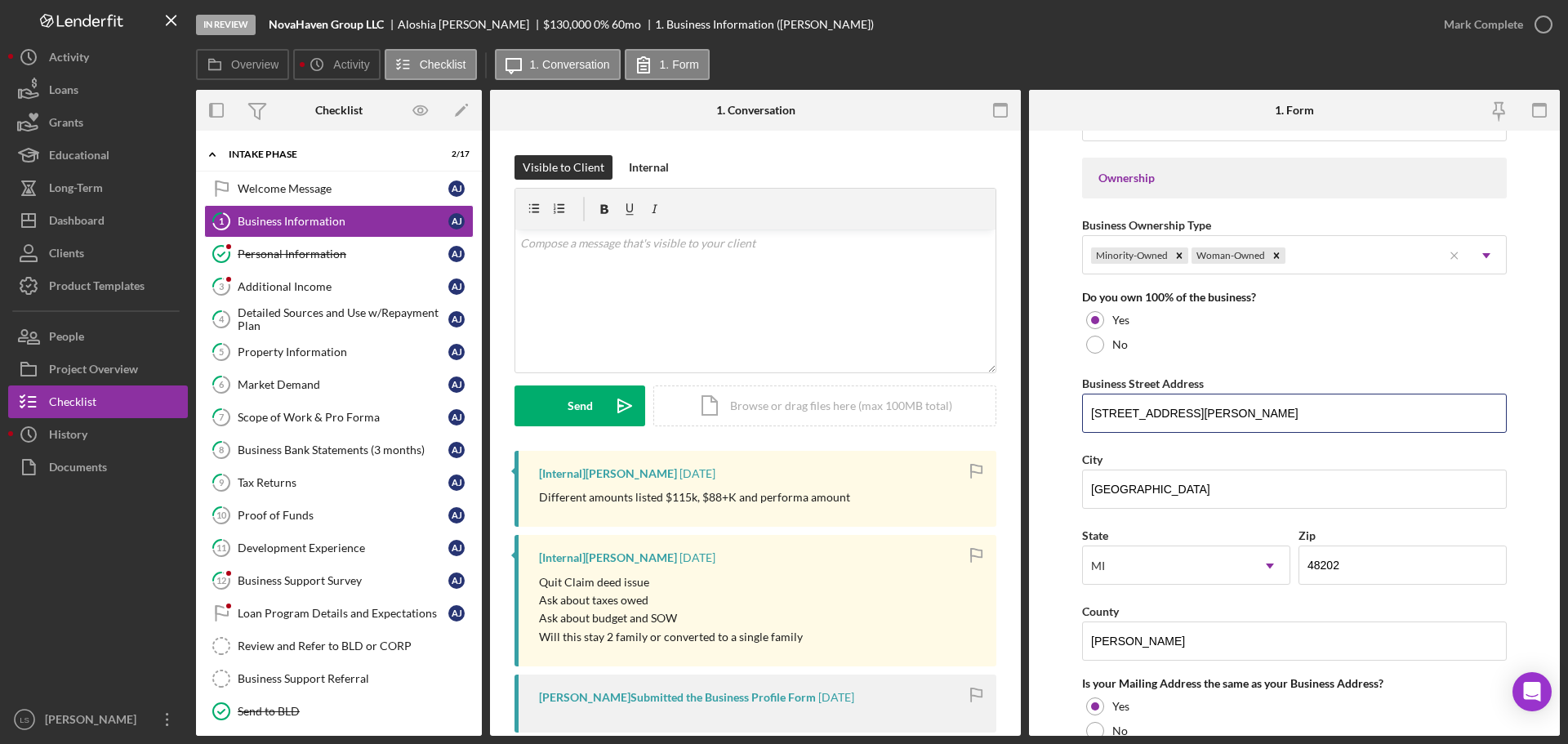
drag, startPoint x: 1258, startPoint y: 413, endPoint x: 1031, endPoint y: 433, distance: 227.9
click at [778, 320] on form "Business Name NovaHaven Group LLC DBA NovaHaven Development LLC Business Start …" at bounding box center [1294, 433] width 531 height 605
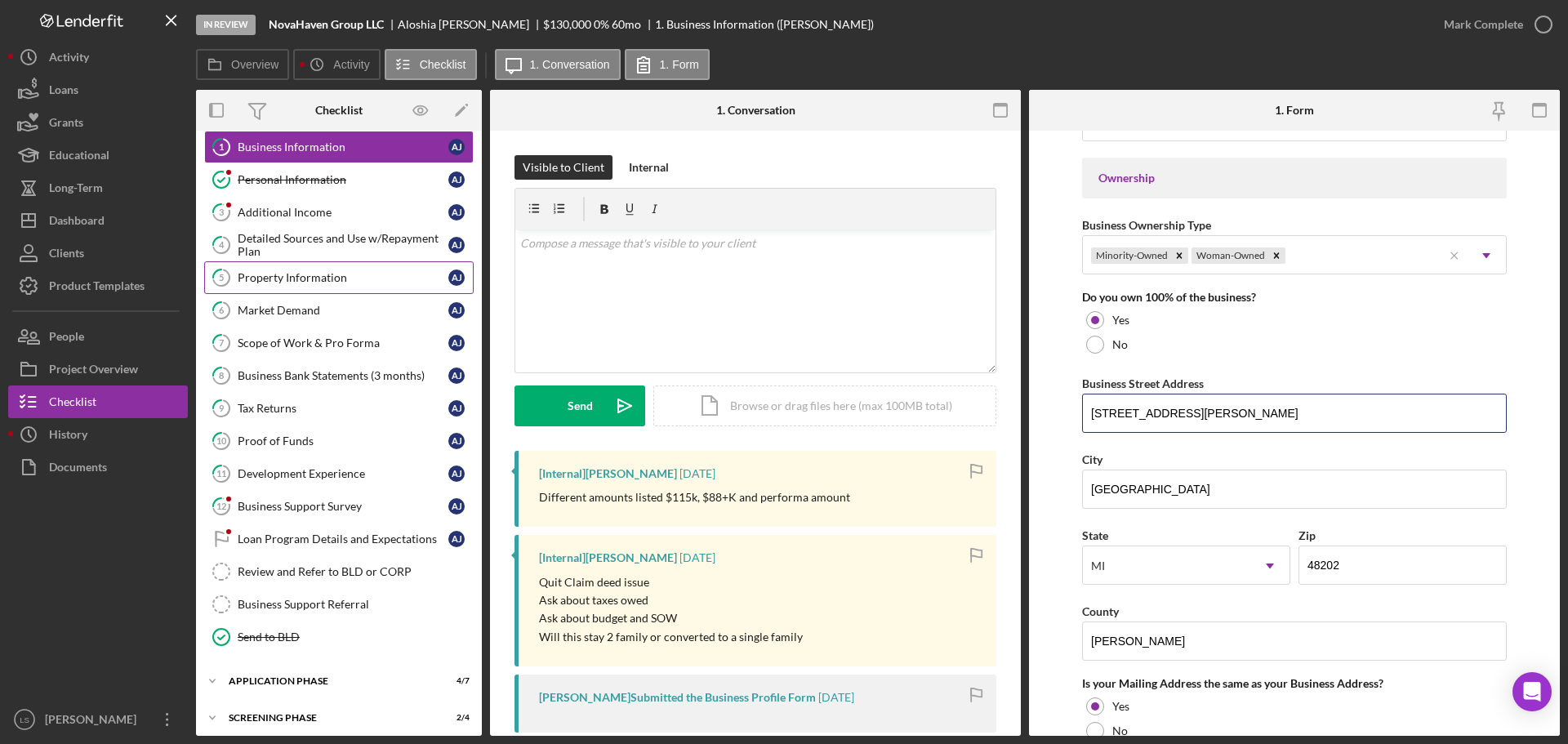
scroll to position [81, 0]
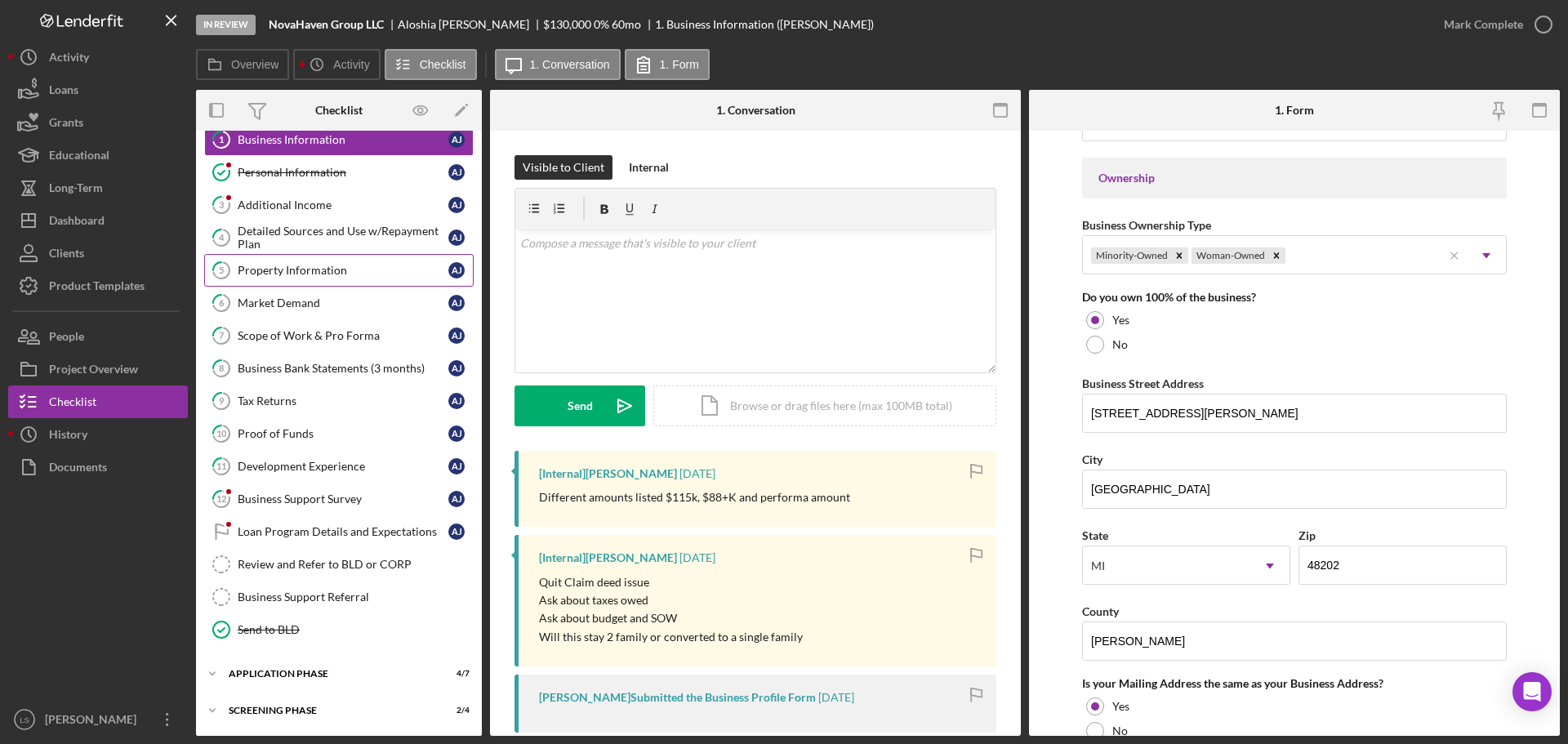
click at [334, 282] on link "5 Property Information A J" at bounding box center [339, 270] width 269 height 33
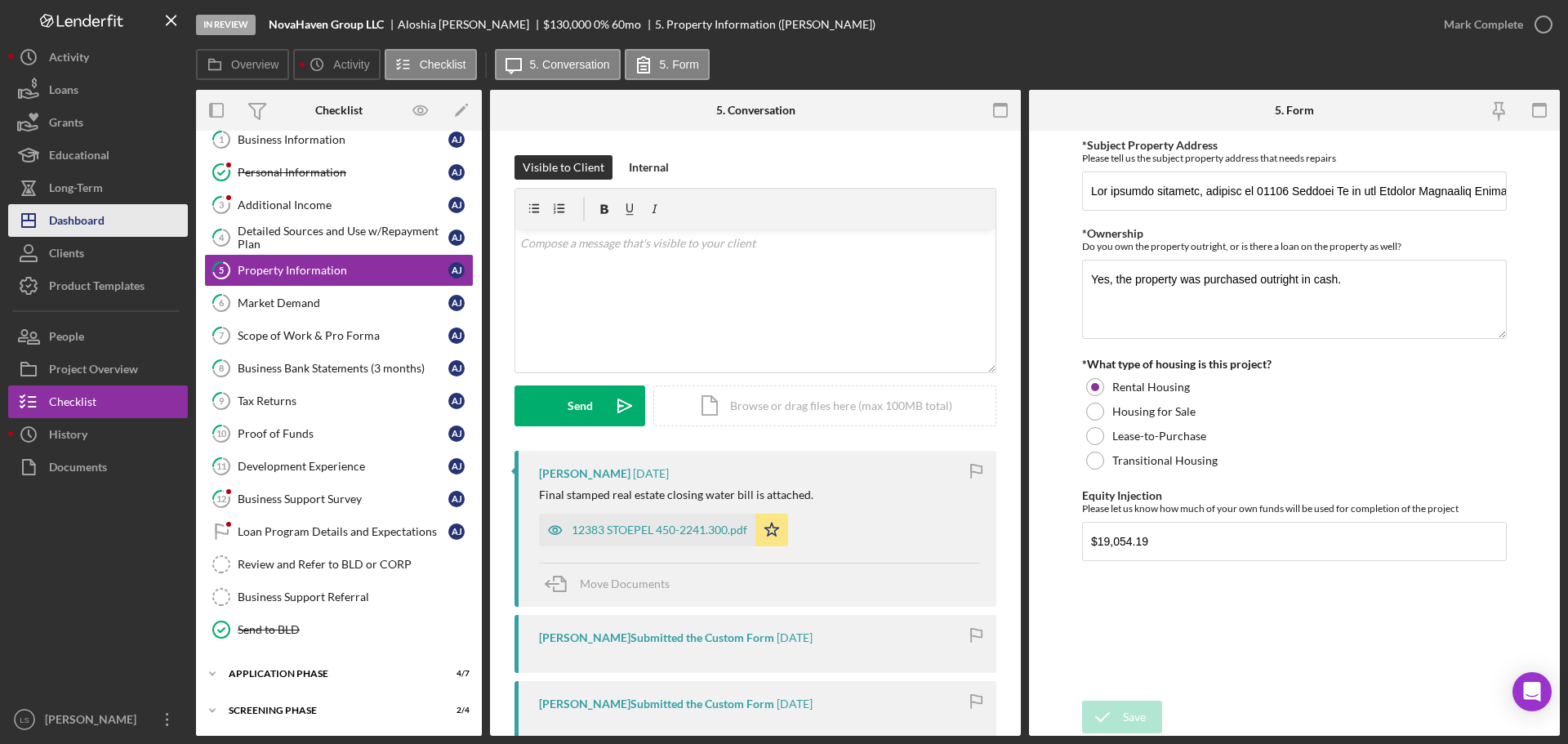
click at [103, 222] on div "Dashboard" at bounding box center [77, 222] width 56 height 37
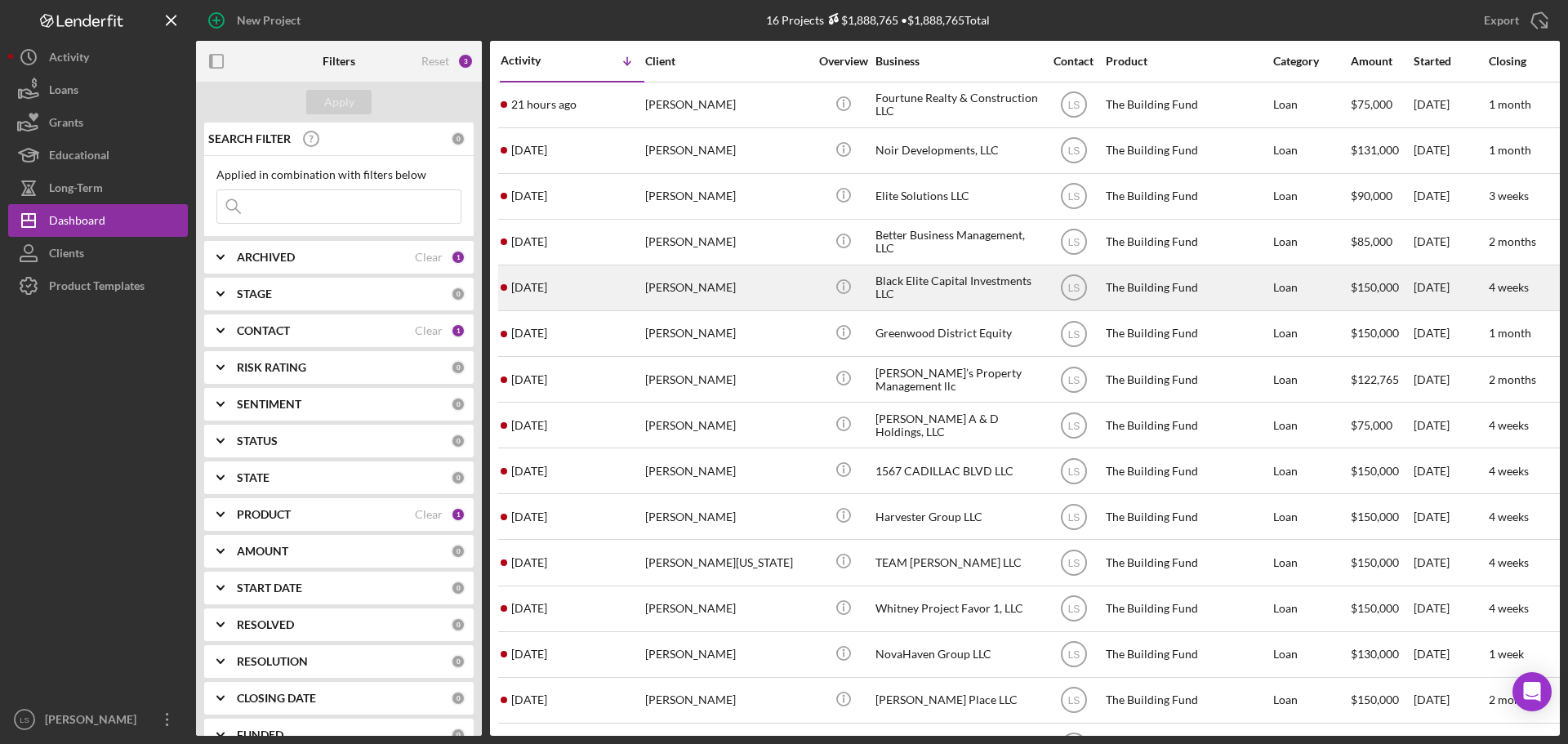
click at [753, 288] on div "[PERSON_NAME]" at bounding box center [727, 287] width 163 height 43
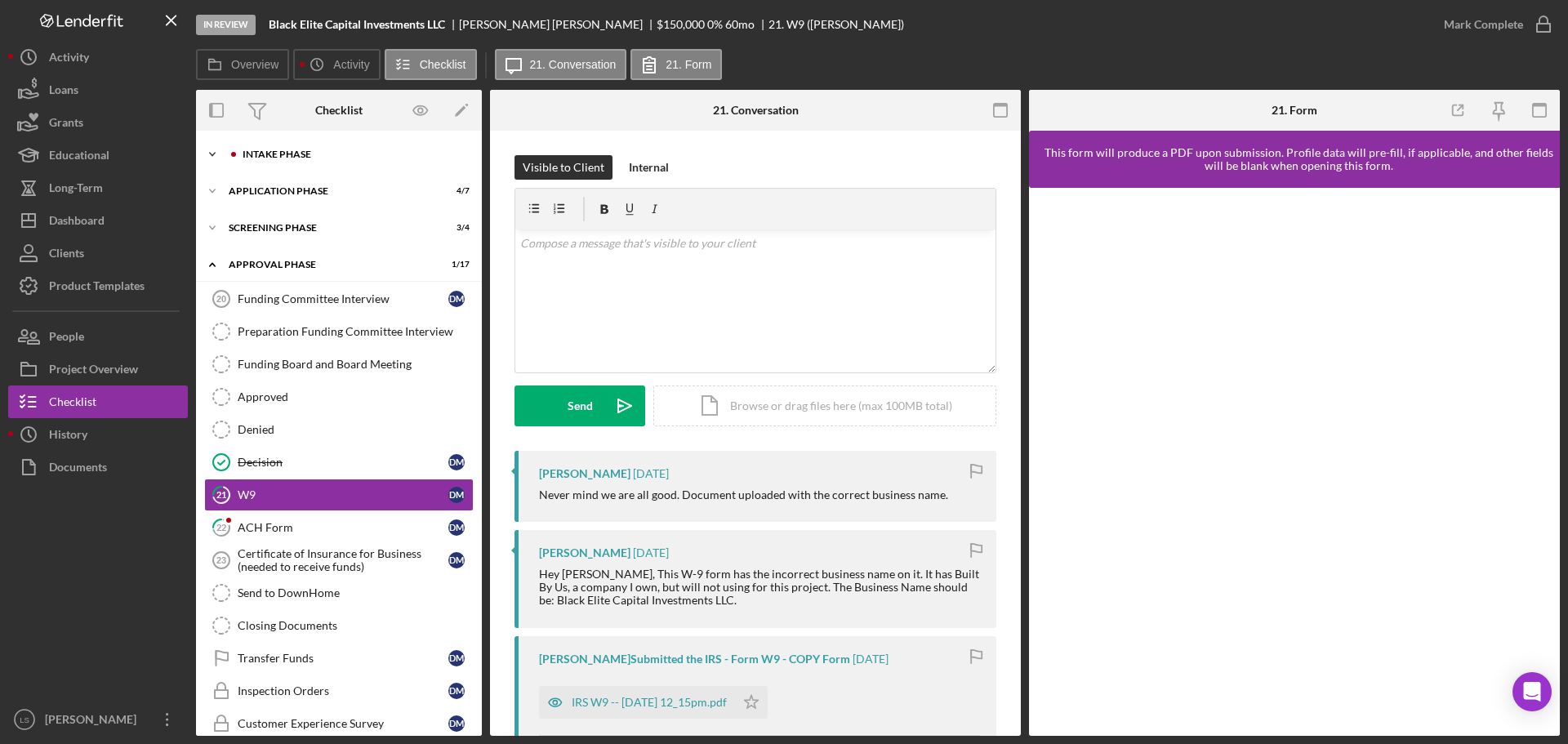
click at [346, 159] on div "Icon/Expander Intake Phase 4 / 17" at bounding box center [339, 155] width 286 height 33
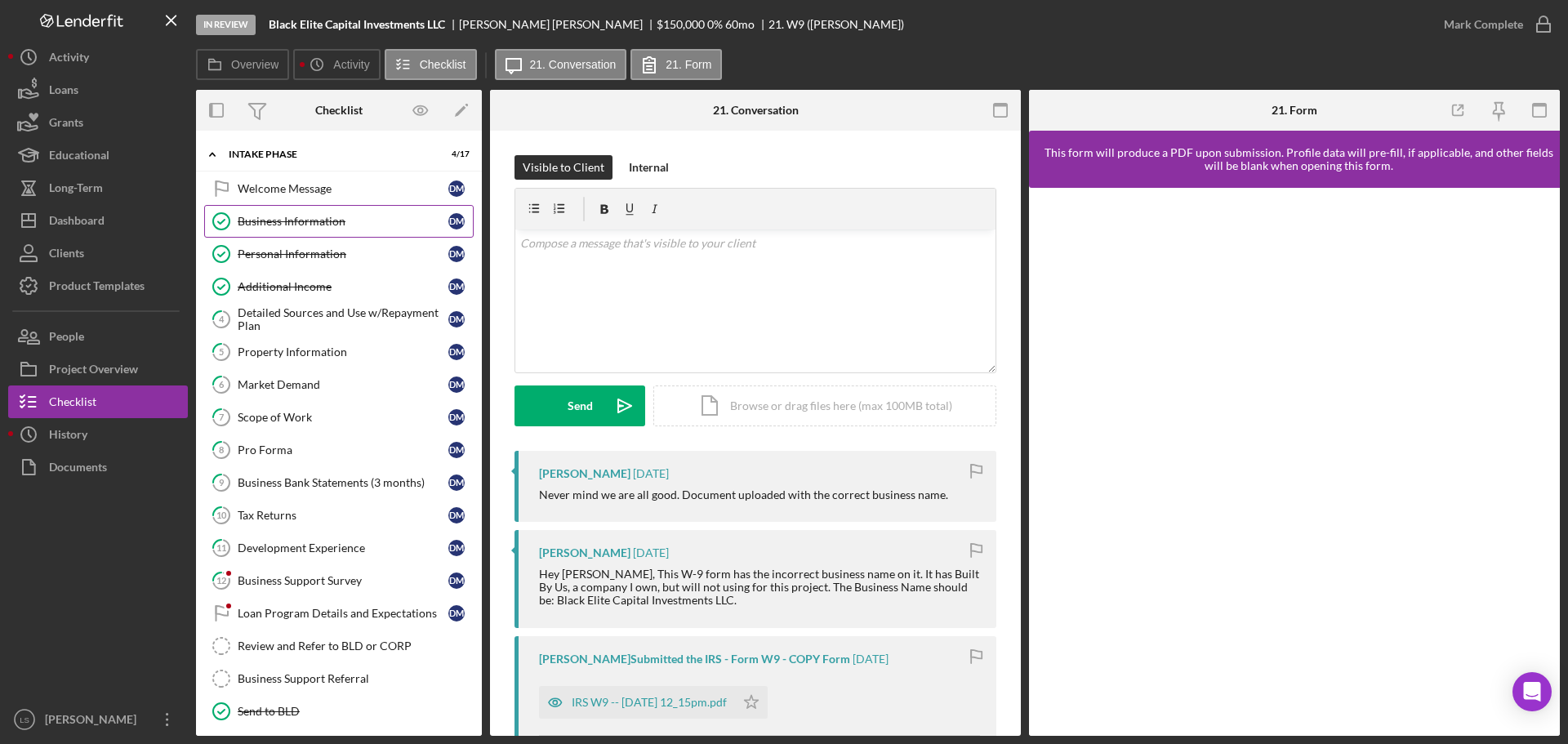
click at [306, 228] on div "Business Information" at bounding box center [343, 221] width 211 height 13
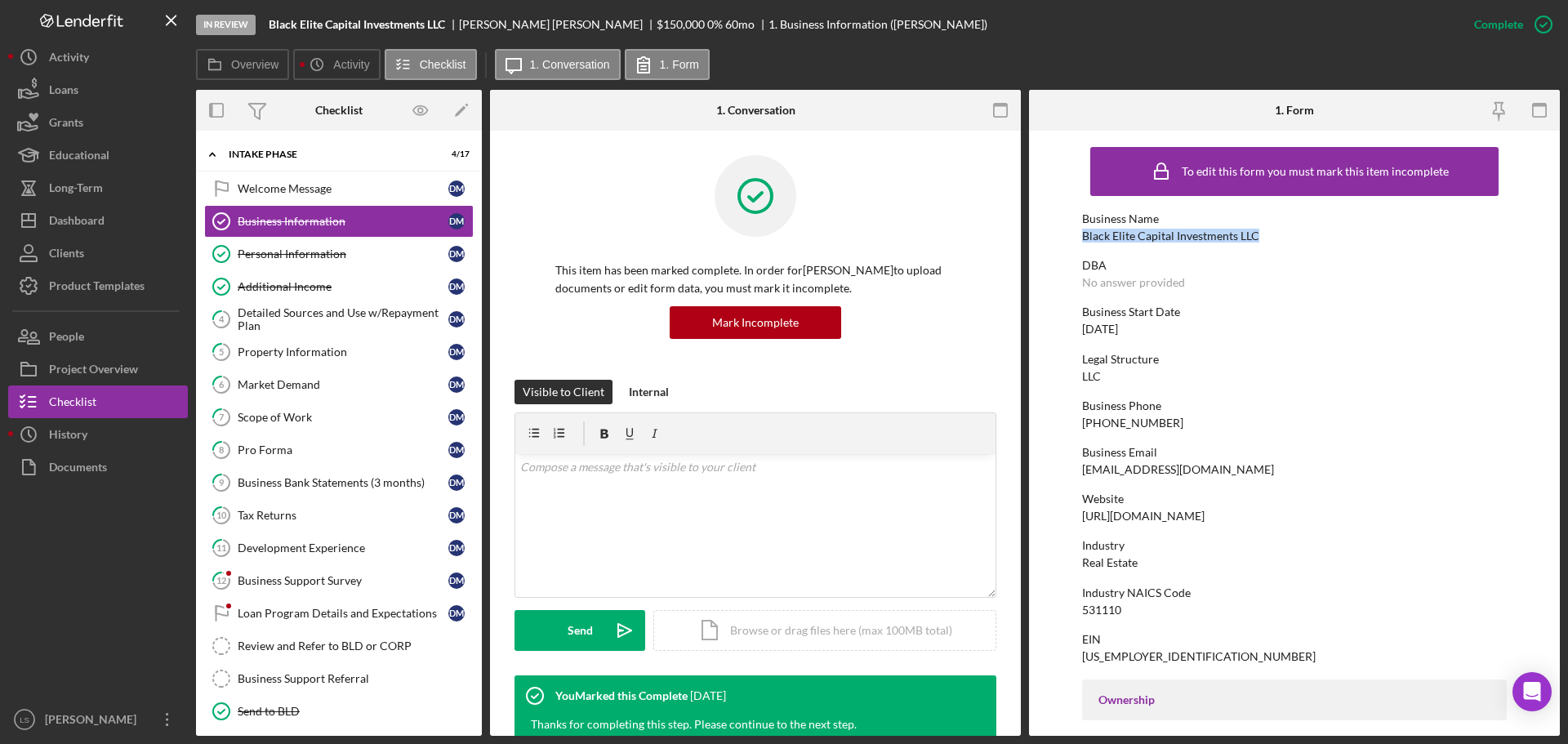
drag, startPoint x: 1267, startPoint y: 238, endPoint x: 1078, endPoint y: 239, distance: 189.0
click at [778, 239] on form "To edit this form you must mark this item incomplete Business Name Black Elite …" at bounding box center [1294, 433] width 531 height 605
copy div "Black Elite Capital Investments LLC"
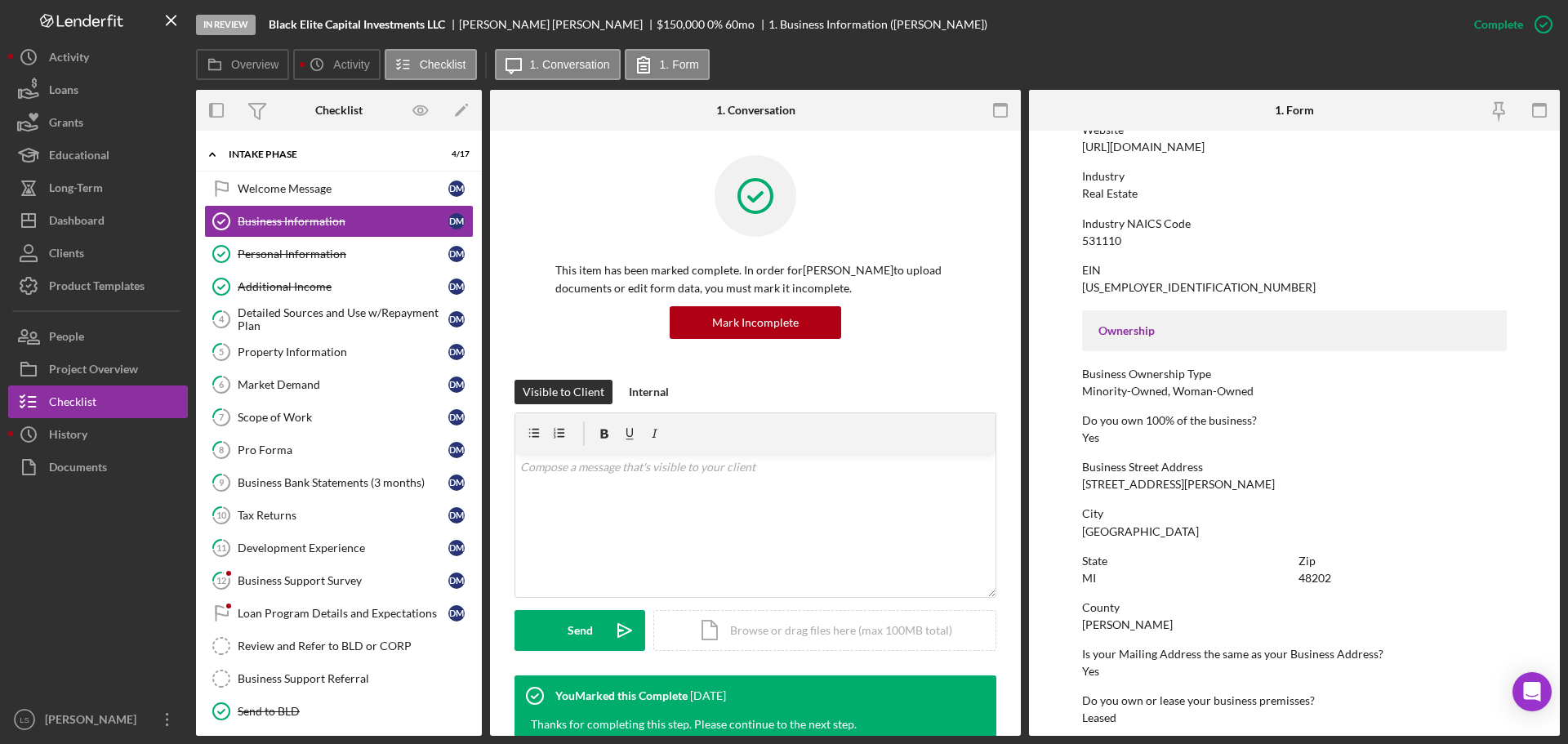
scroll to position [408, 0]
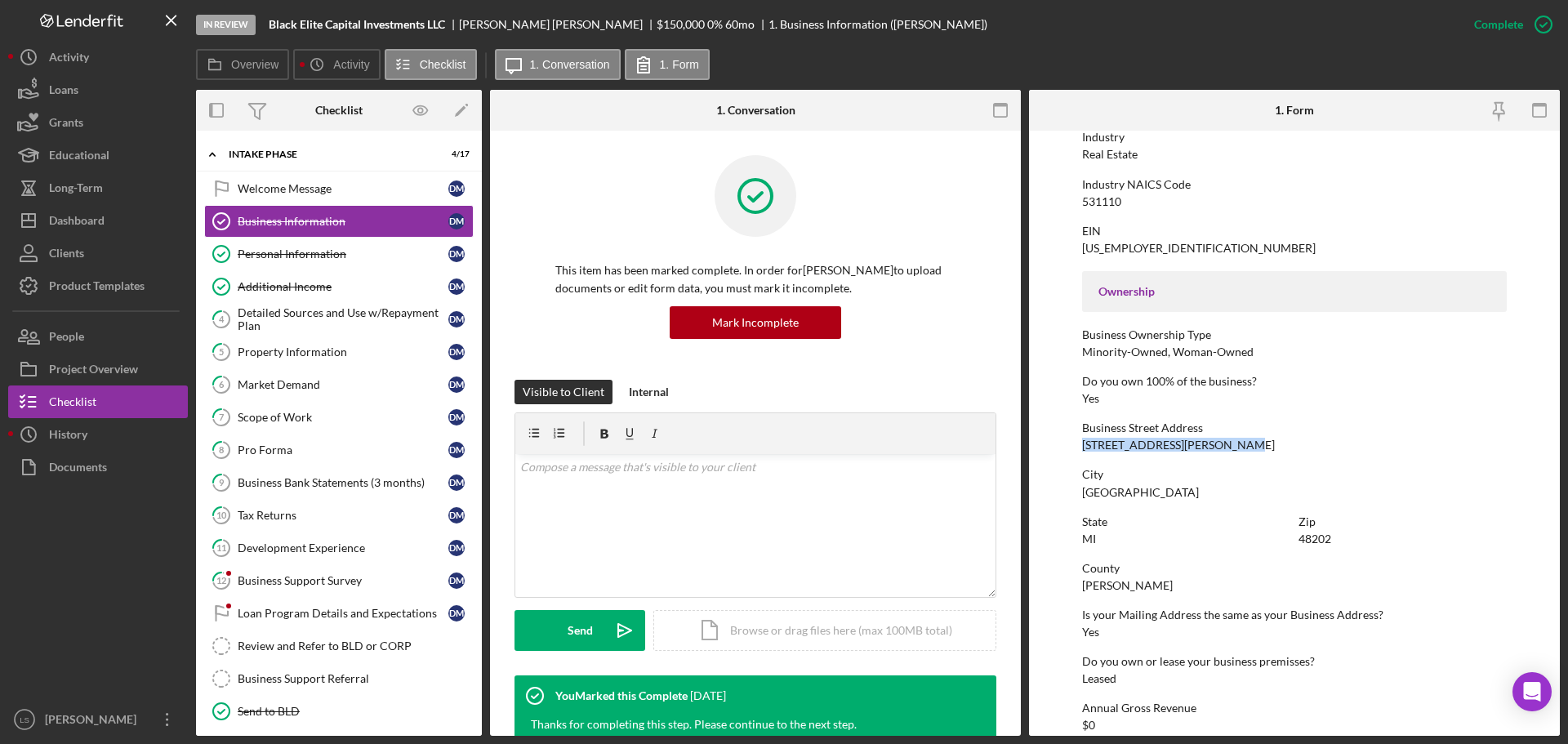
drag, startPoint x: 1231, startPoint y: 439, endPoint x: 1071, endPoint y: 444, distance: 160.1
click at [778, 320] on form "To edit this form you must mark this item incomplete Business Name Black Elite …" at bounding box center [1294, 433] width 531 height 605
copy div "[STREET_ADDRESS][PERSON_NAME]"
click at [327, 320] on link "5 Property Information [PERSON_NAME]" at bounding box center [339, 352] width 269 height 33
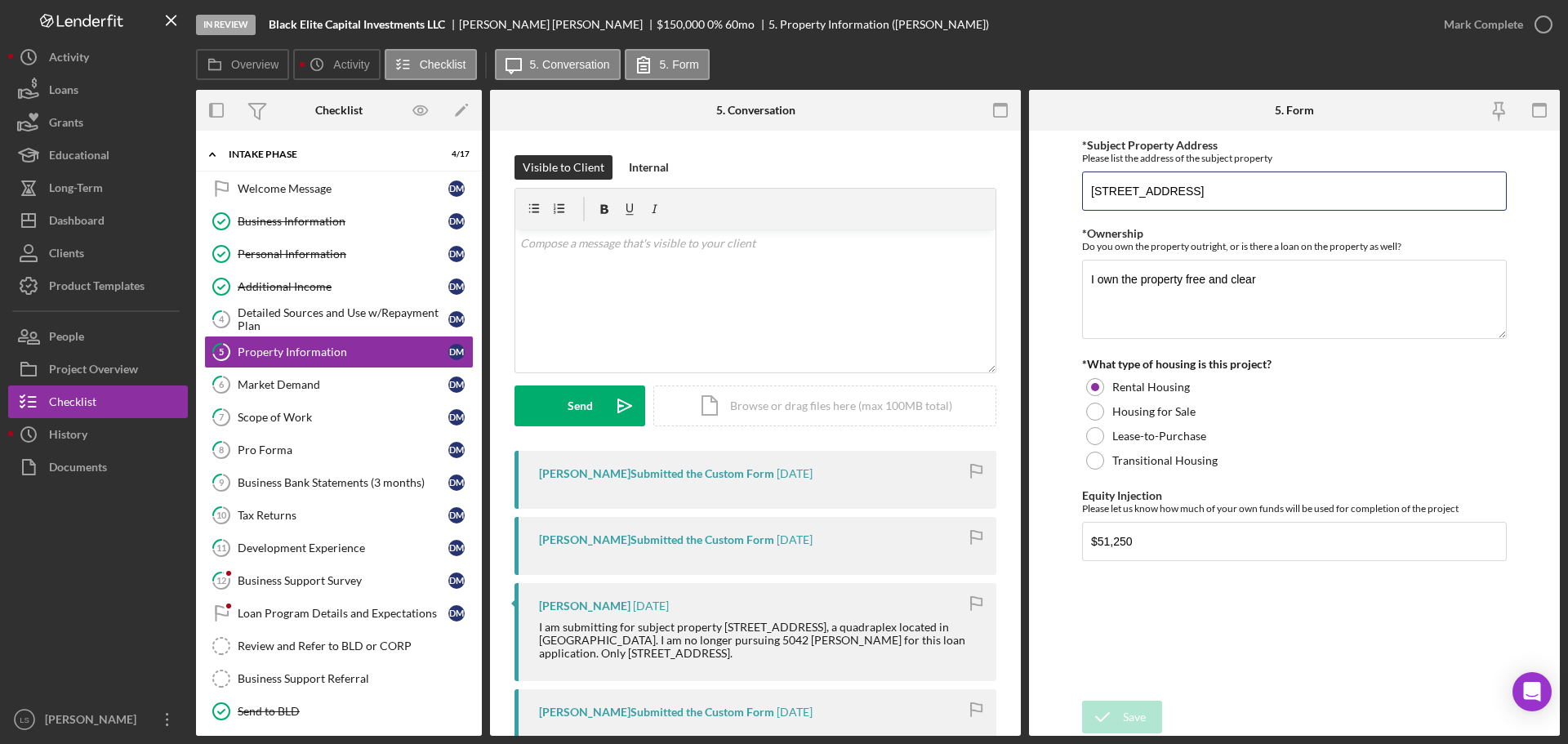
drag, startPoint x: 1337, startPoint y: 189, endPoint x: 994, endPoint y: 191, distance: 343.0
click at [778, 191] on div "Overview Internal Workflow Stage In Review Icon/Dropdown Arrow Archive (can una…" at bounding box center [878, 413] width 1364 height 646
